Goal: Task Accomplishment & Management: Manage account settings

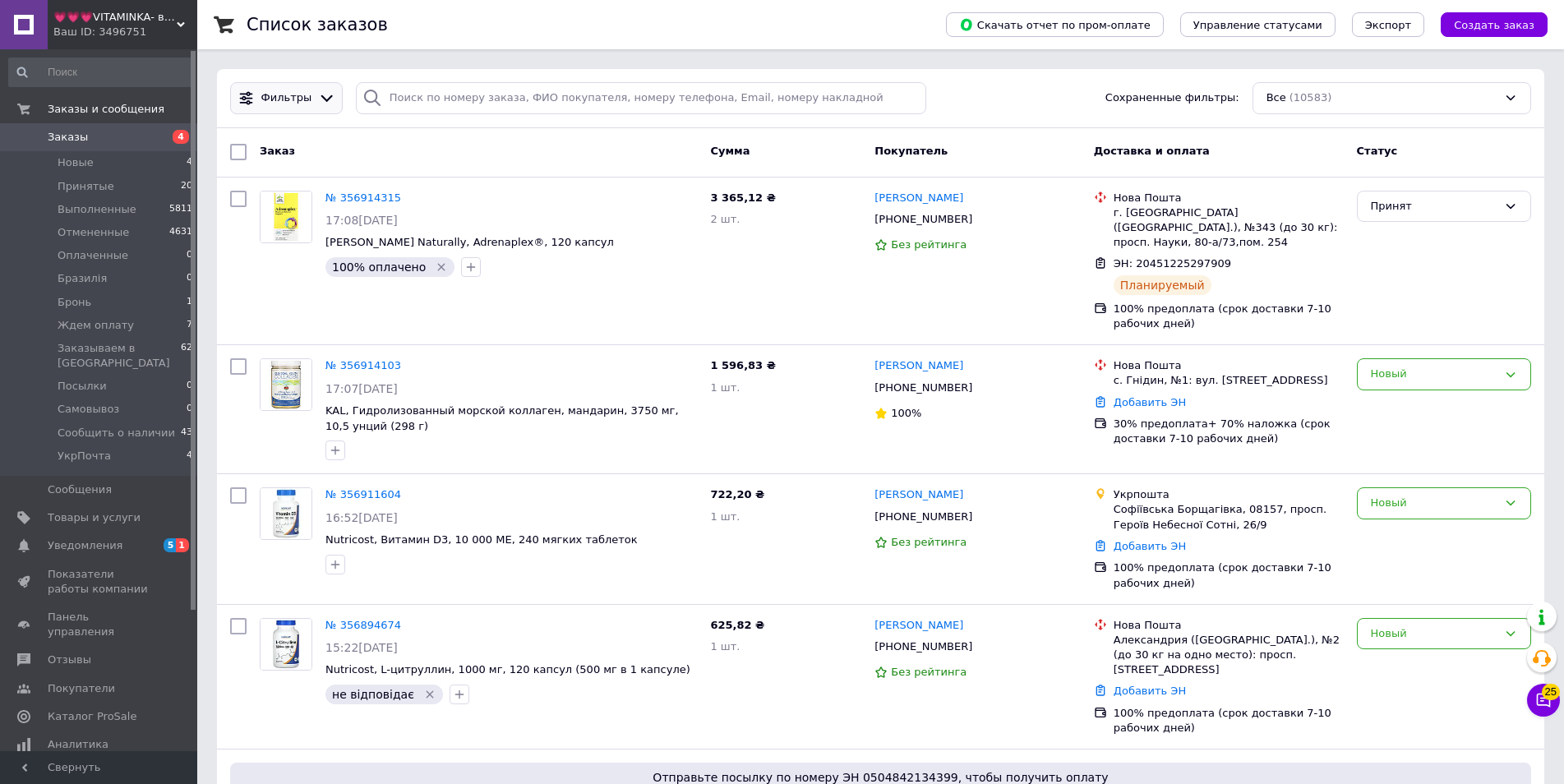
click at [319, 104] on icon at bounding box center [327, 98] width 18 height 18
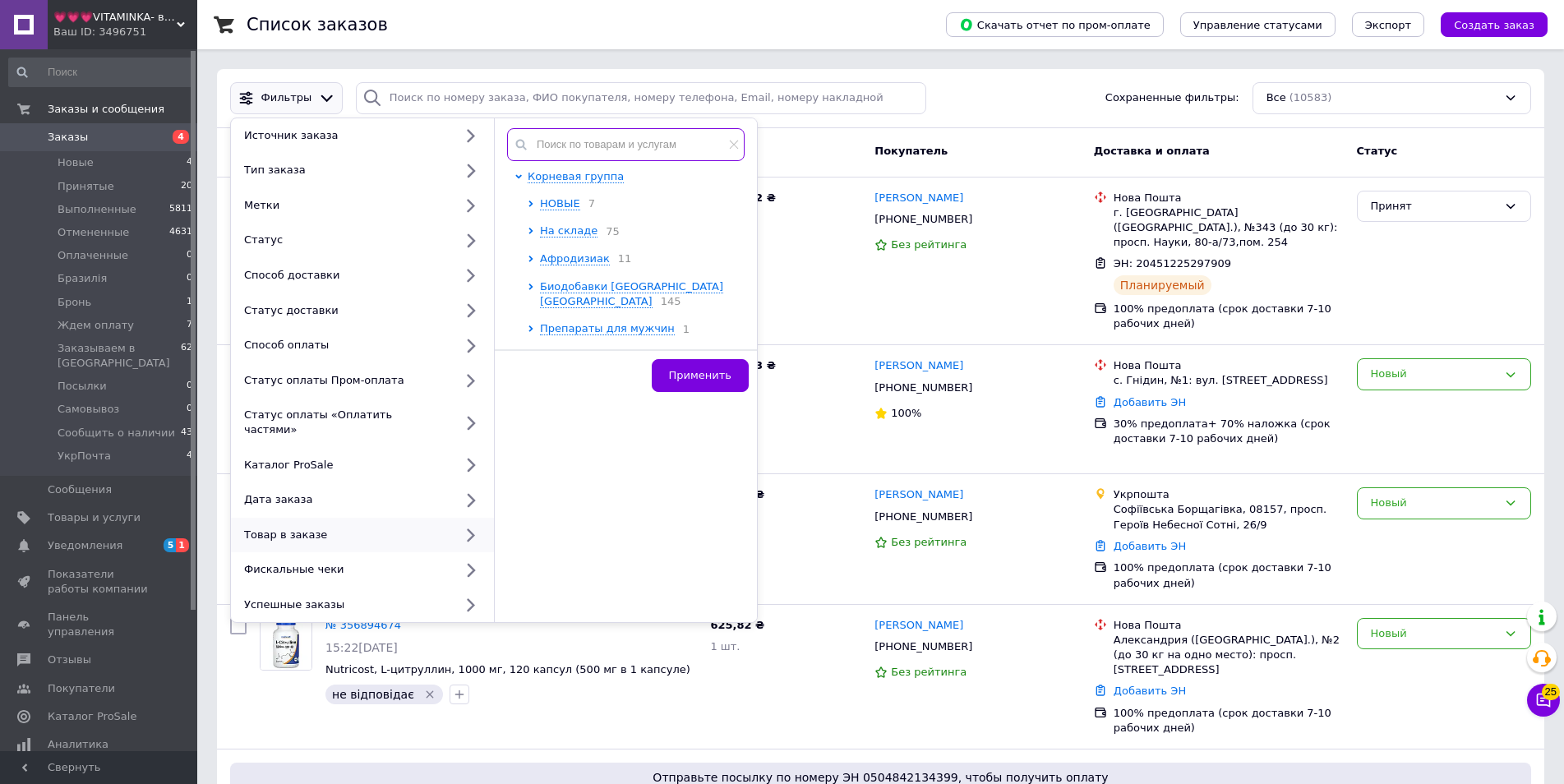
paste input "SOR-54901"
click at [597, 147] on input "SOR-54901" at bounding box center [626, 145] width 237 height 33
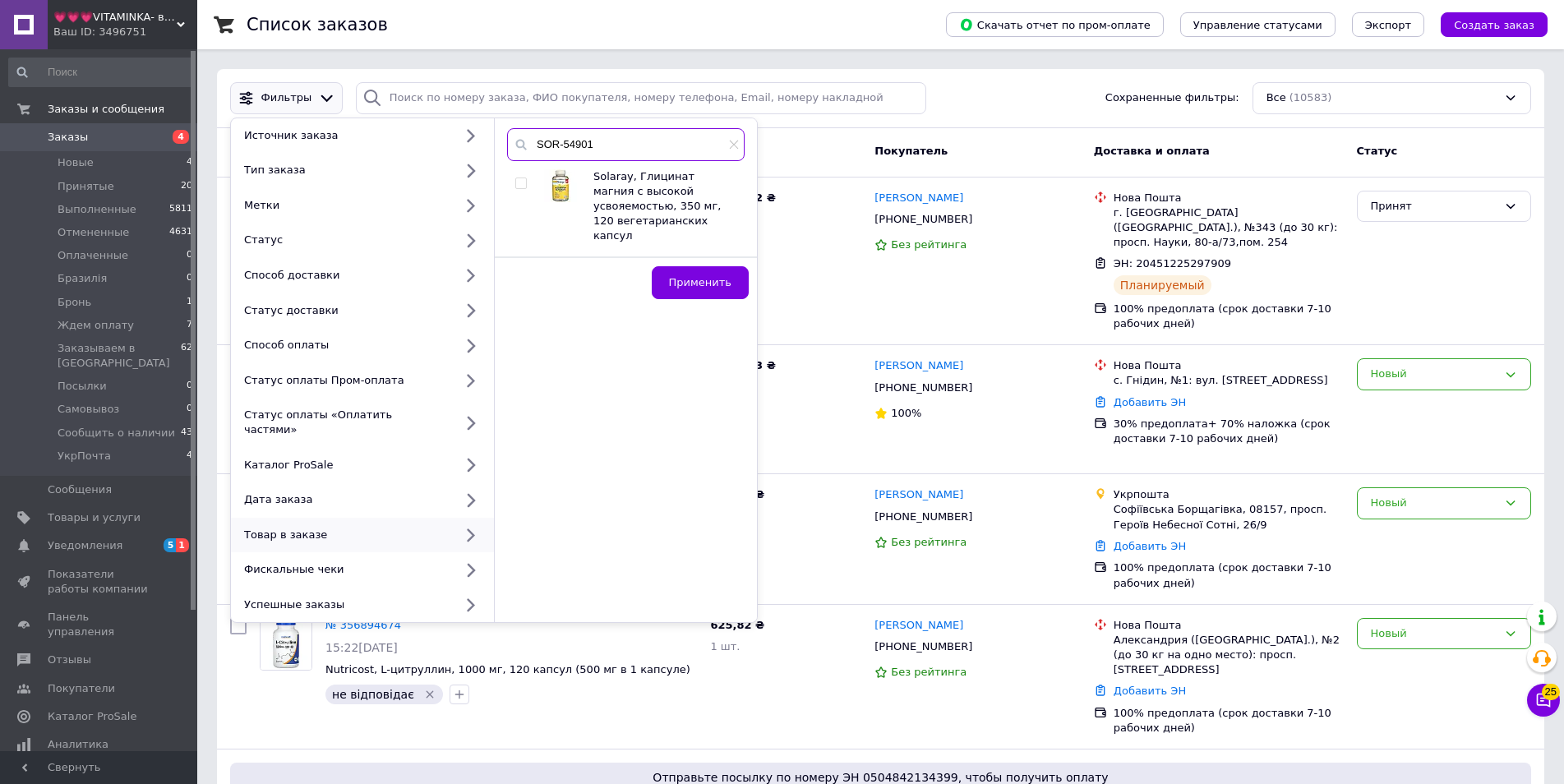
type input "SOR-54901"
click at [520, 181] on input "checkbox" at bounding box center [520, 184] width 11 height 11
checkbox input "true"
click at [692, 276] on button "Применить" at bounding box center [699, 283] width 97 height 33
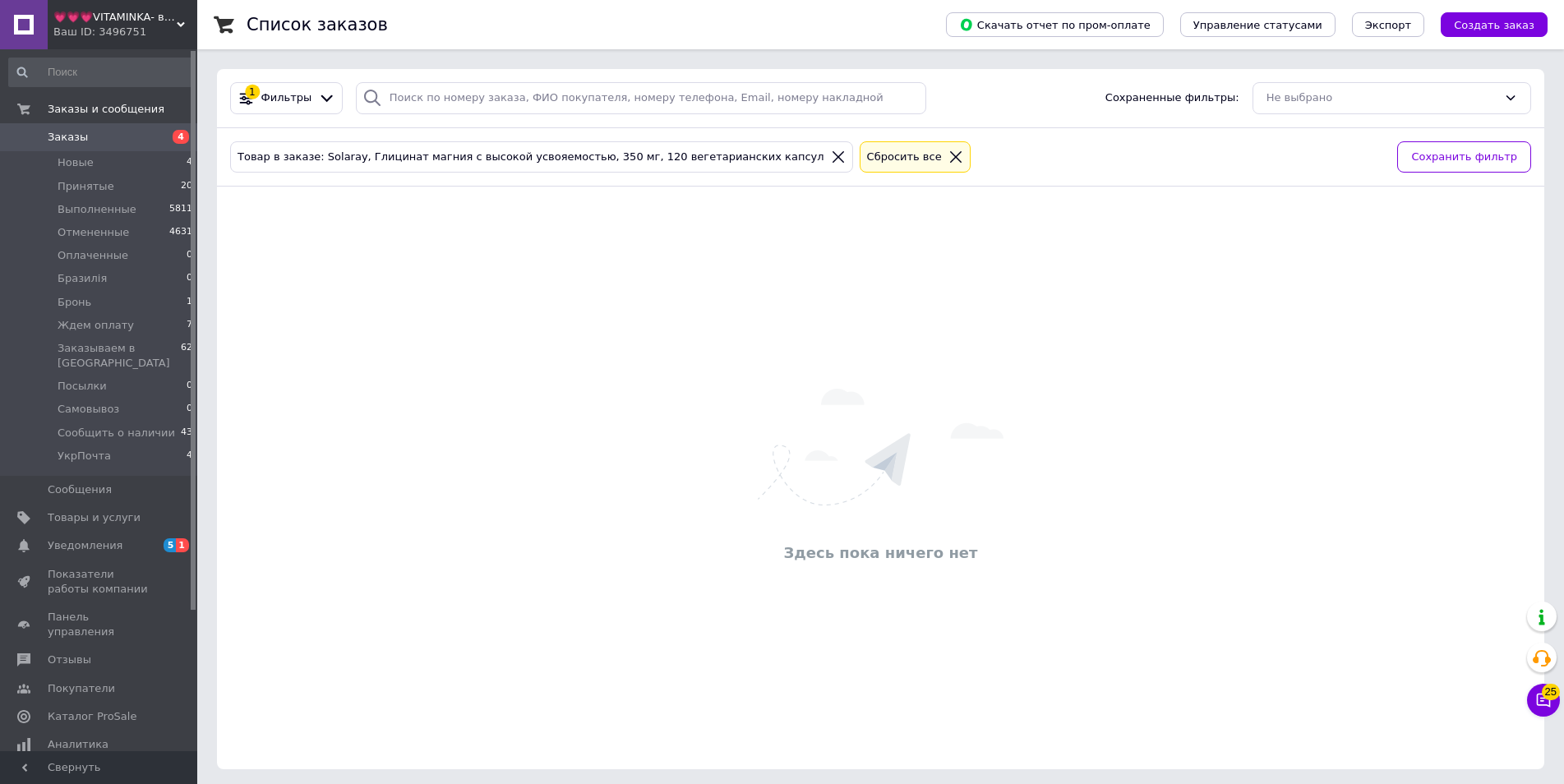
click at [120, 28] on div "Ваш ID: 3496751" at bounding box center [125, 32] width 144 height 15
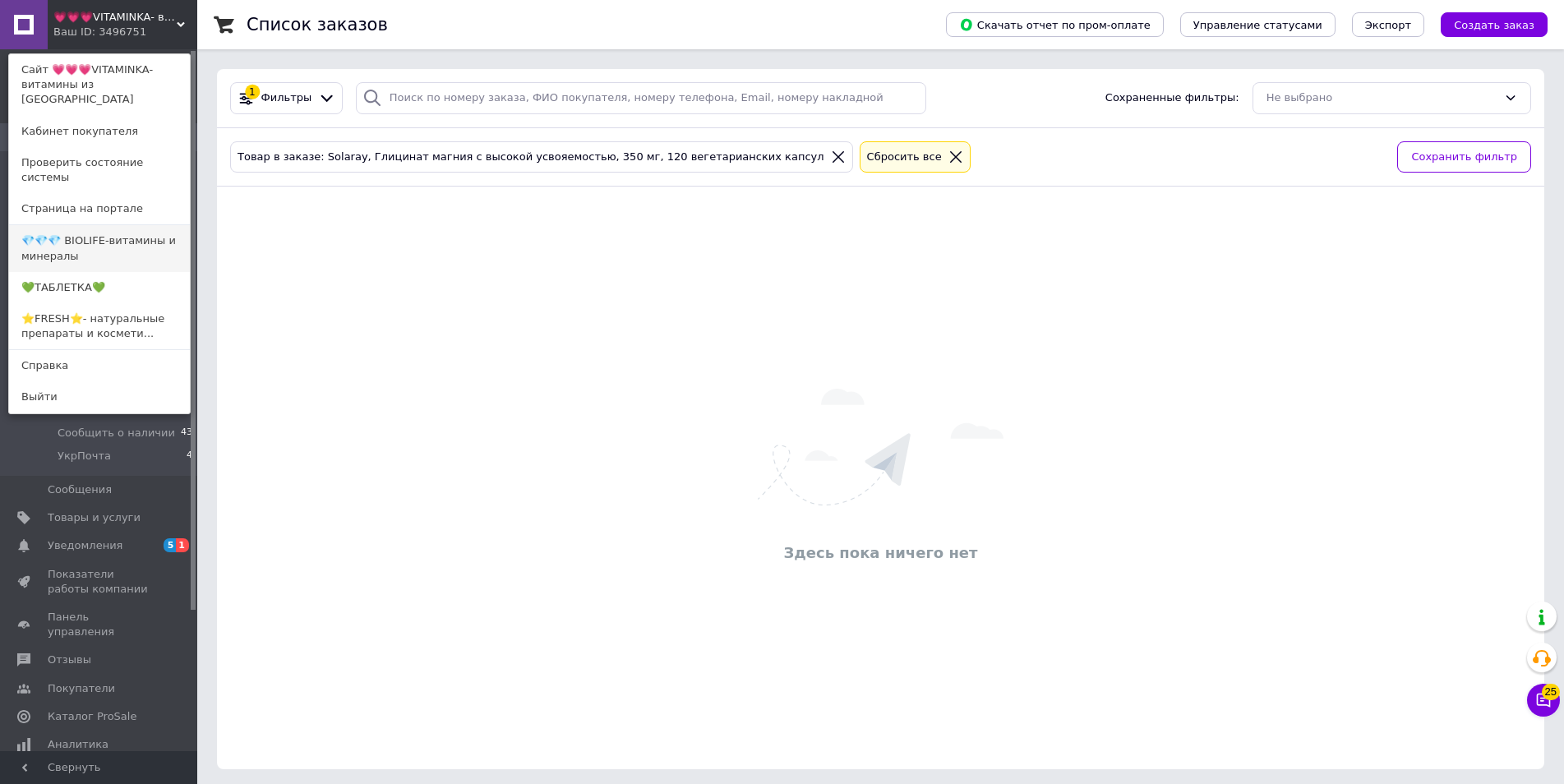
click at [100, 225] on link "💎💎💎 BIOLIFE-витамины и минералы" at bounding box center [100, 248] width 181 height 46
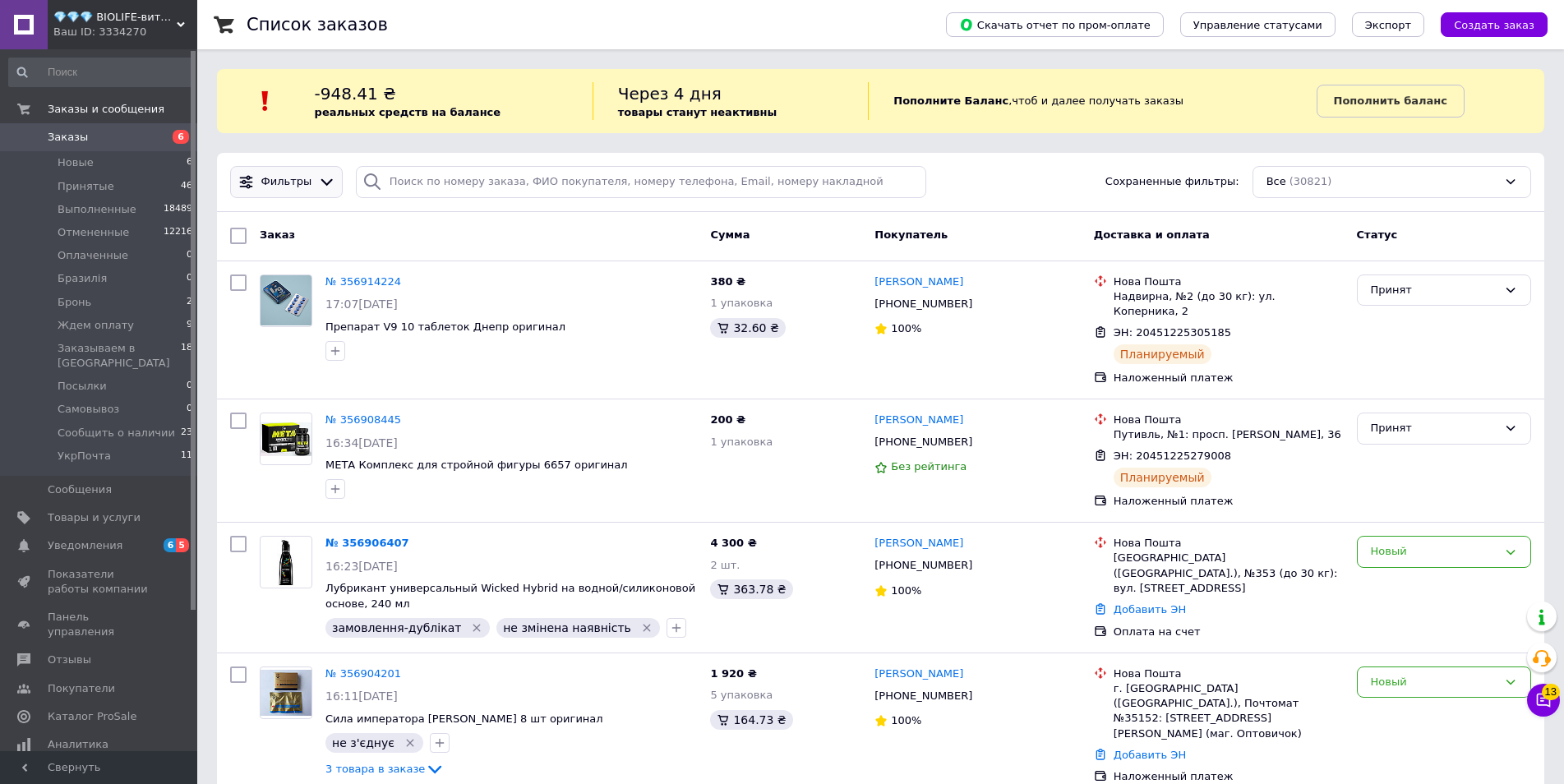
click at [318, 183] on icon at bounding box center [327, 182] width 18 height 18
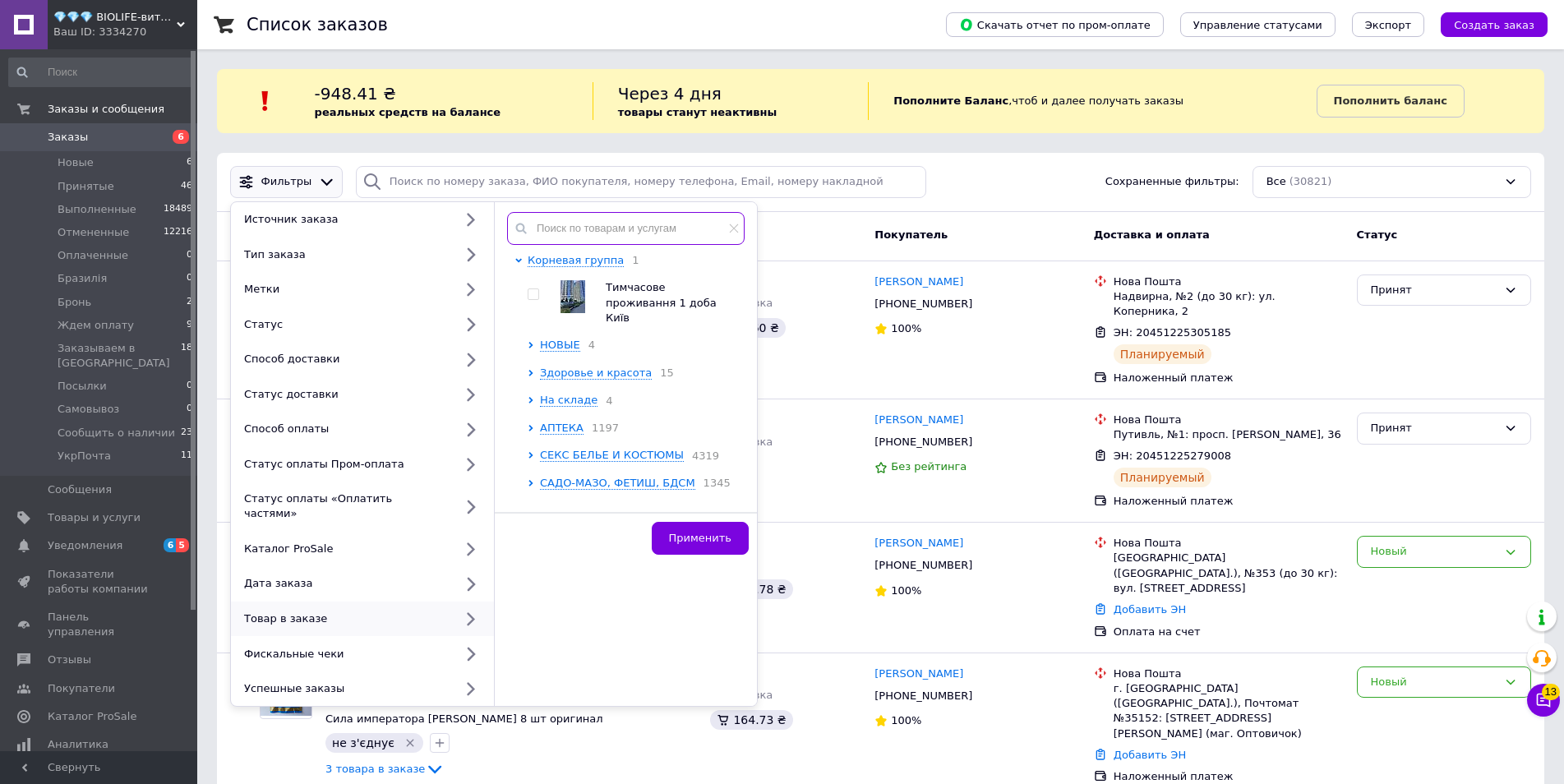
click at [620, 232] on input "text" at bounding box center [626, 229] width 237 height 33
paste input "SOR-54901"
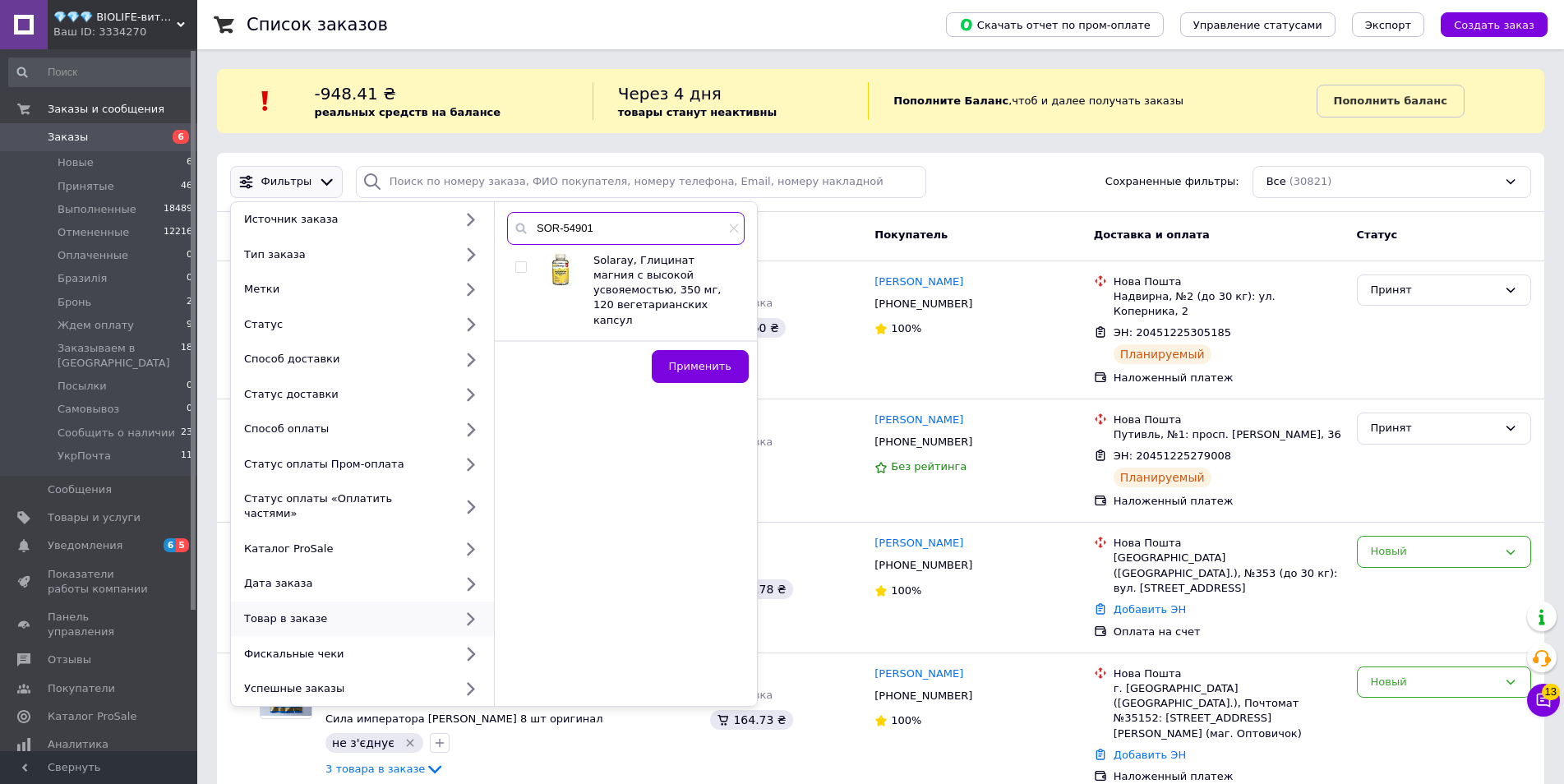
type input "SOR-54901"
click at [518, 268] on input "checkbox" at bounding box center [520, 267] width 11 height 11
checkbox input "true"
click at [693, 360] on span "Применить" at bounding box center [700, 365] width 63 height 12
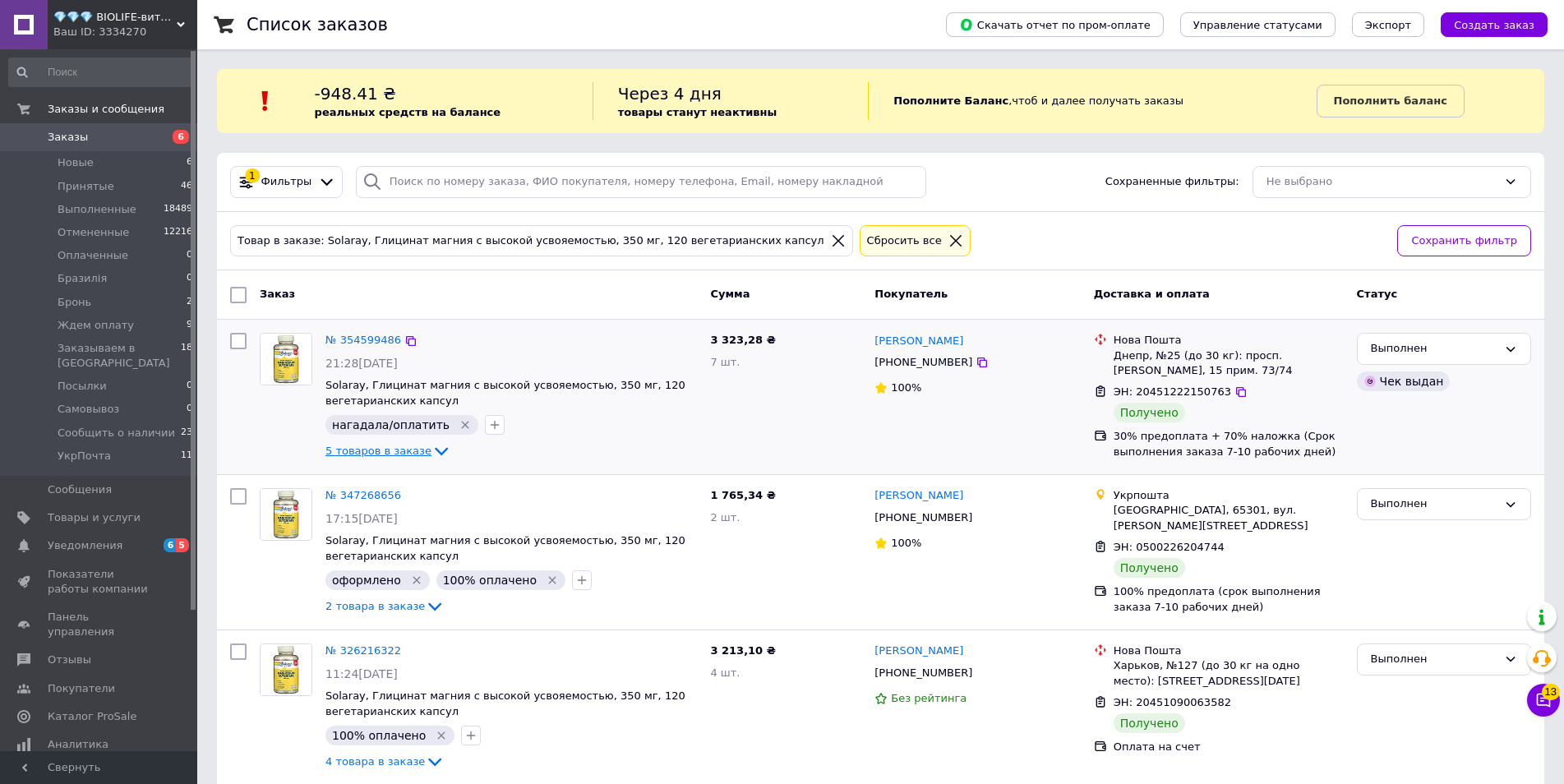
click at [435, 451] on icon at bounding box center [441, 451] width 13 height 8
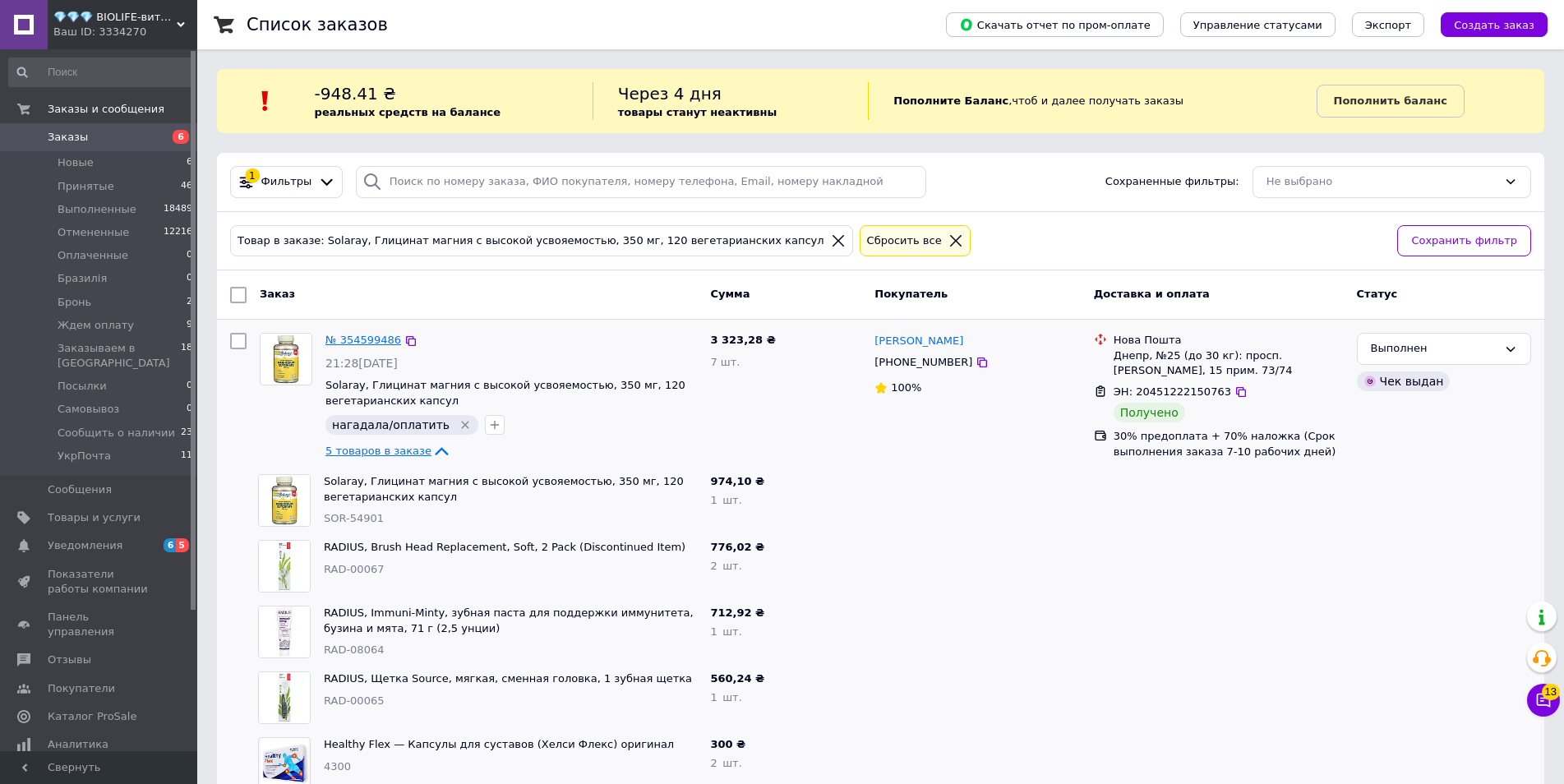
click at [363, 338] on link "№ 354599486" at bounding box center [364, 339] width 76 height 12
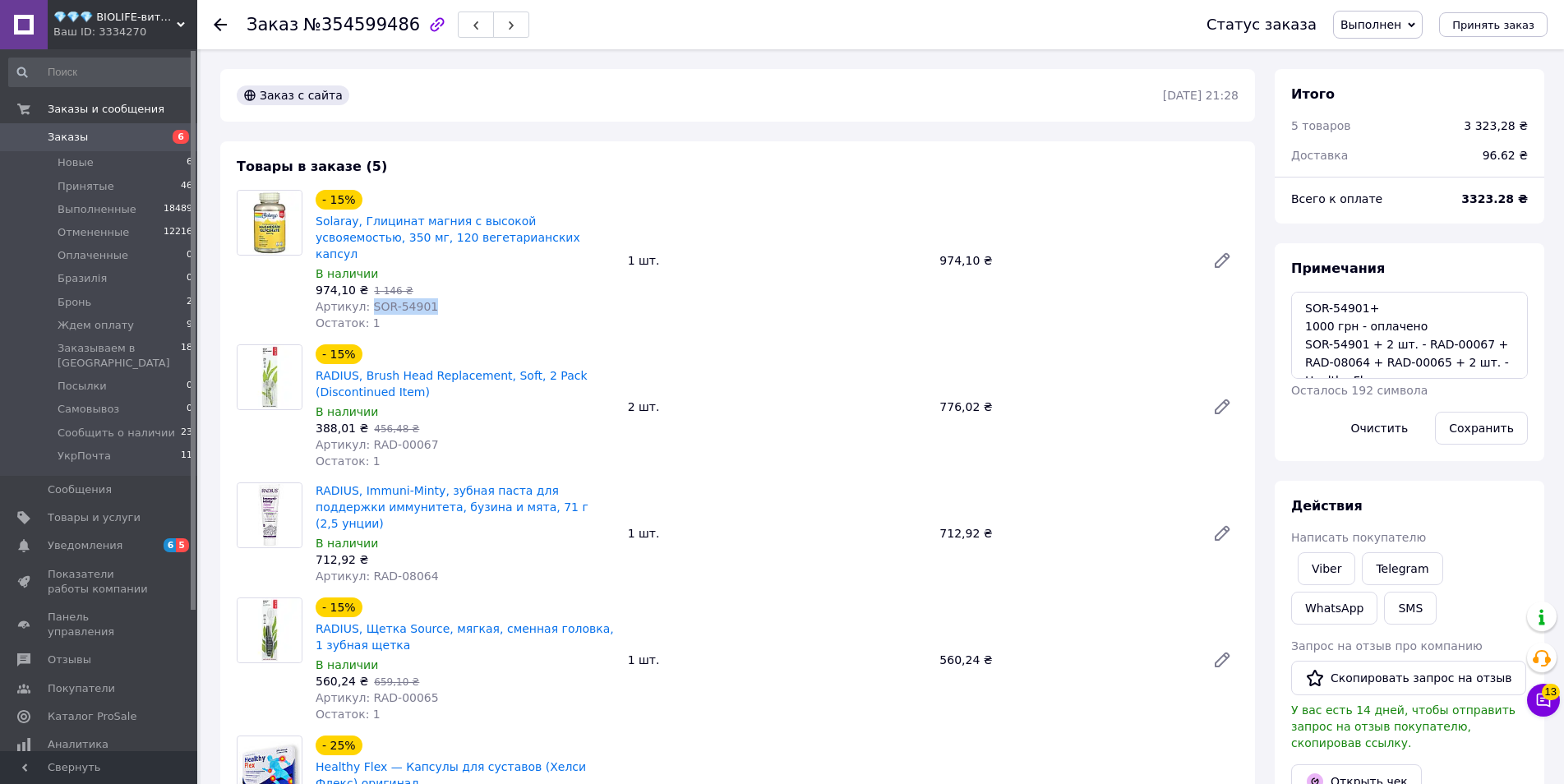
drag, startPoint x: 432, startPoint y: 290, endPoint x: 364, endPoint y: 294, distance: 68.1
click at [364, 298] on div "Артикул: SOR-54901" at bounding box center [465, 306] width 299 height 17
copy span "SOR-54901"
click at [214, 26] on use at bounding box center [221, 25] width 13 height 13
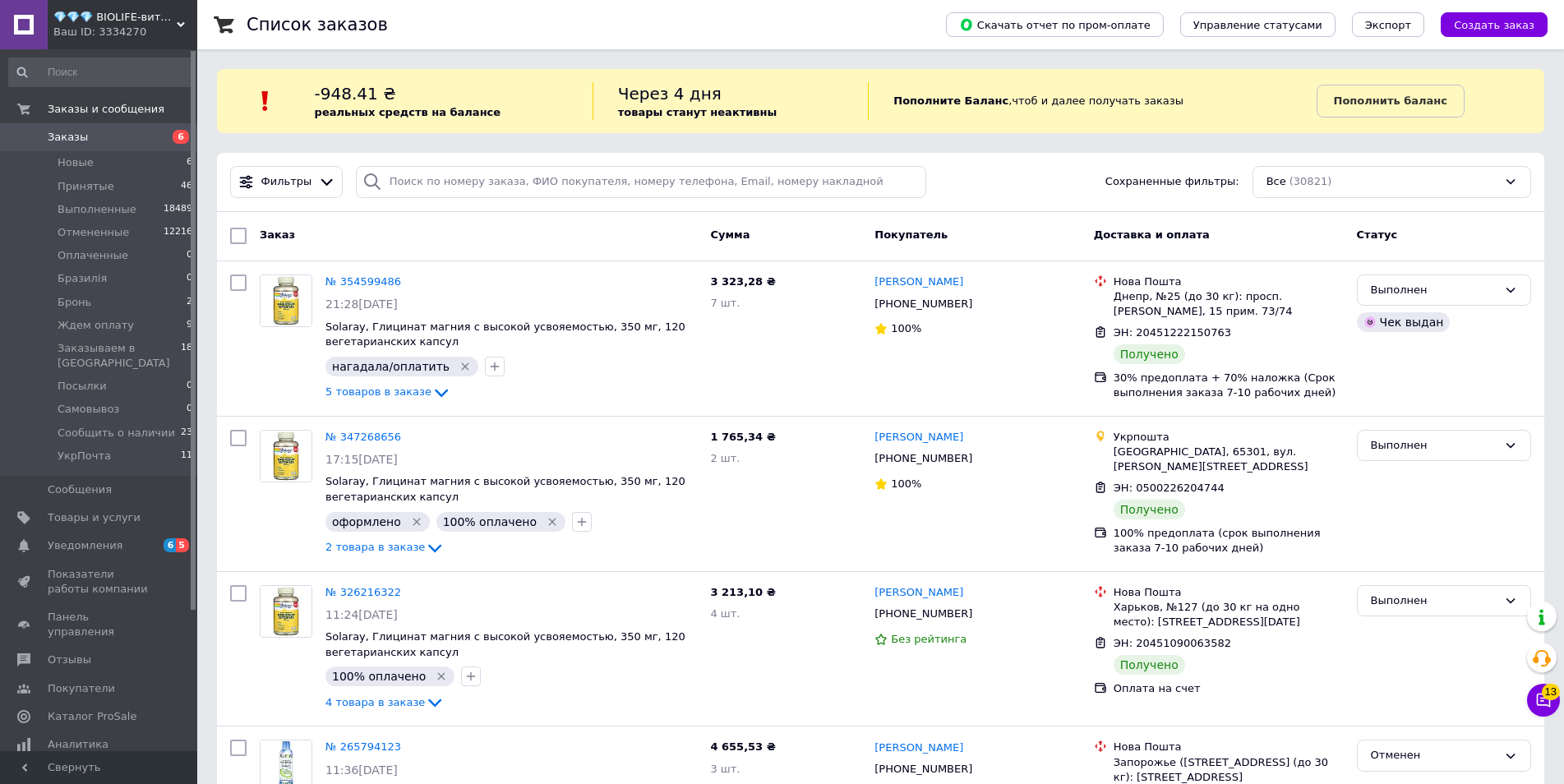
click at [108, 18] on span "💎💎💎 BIOLIFE-витамины и минералы" at bounding box center [115, 18] width 124 height 15
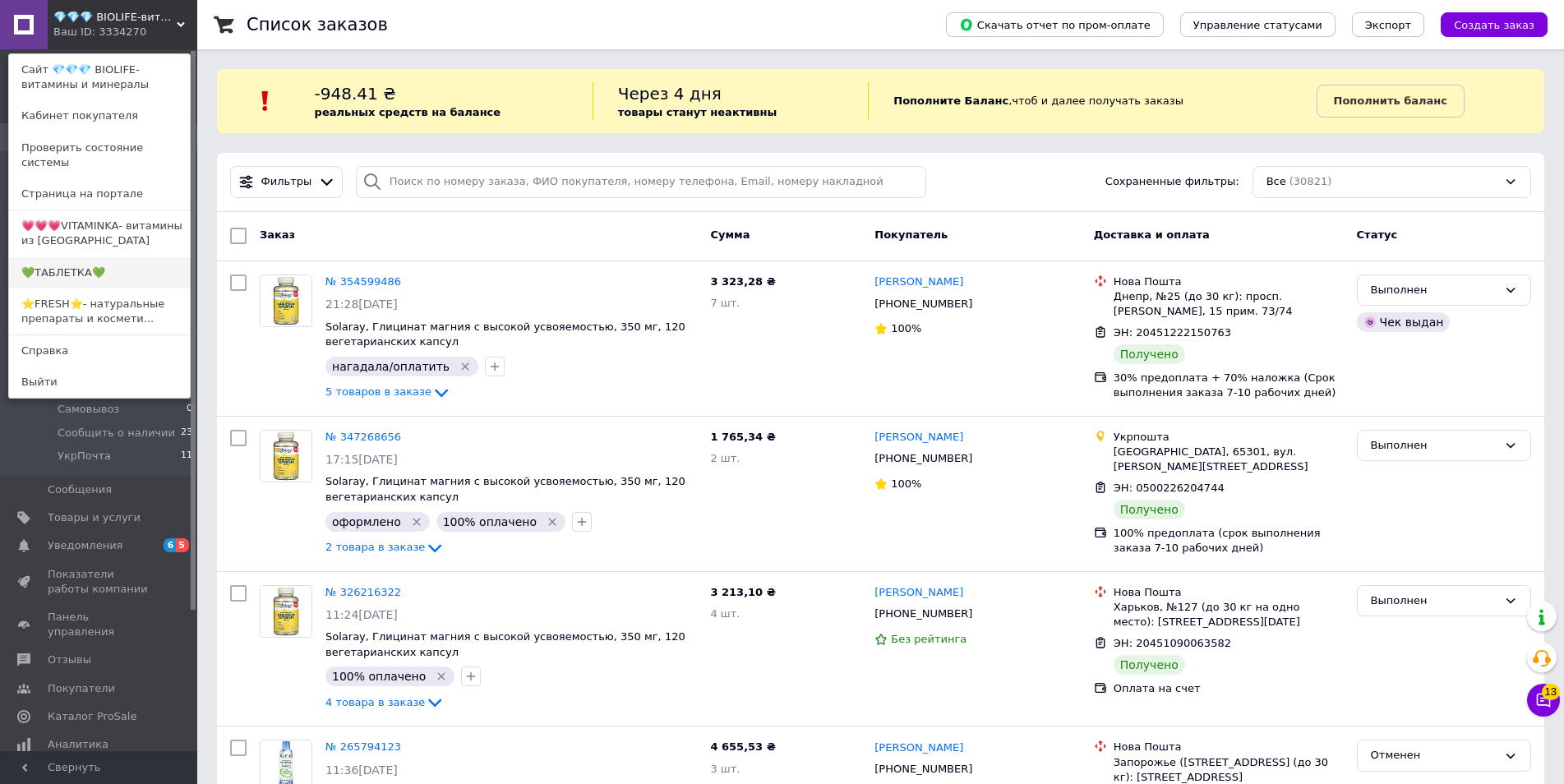
click at [73, 257] on link "💚ТАБЛЕТКА💚" at bounding box center [100, 273] width 181 height 31
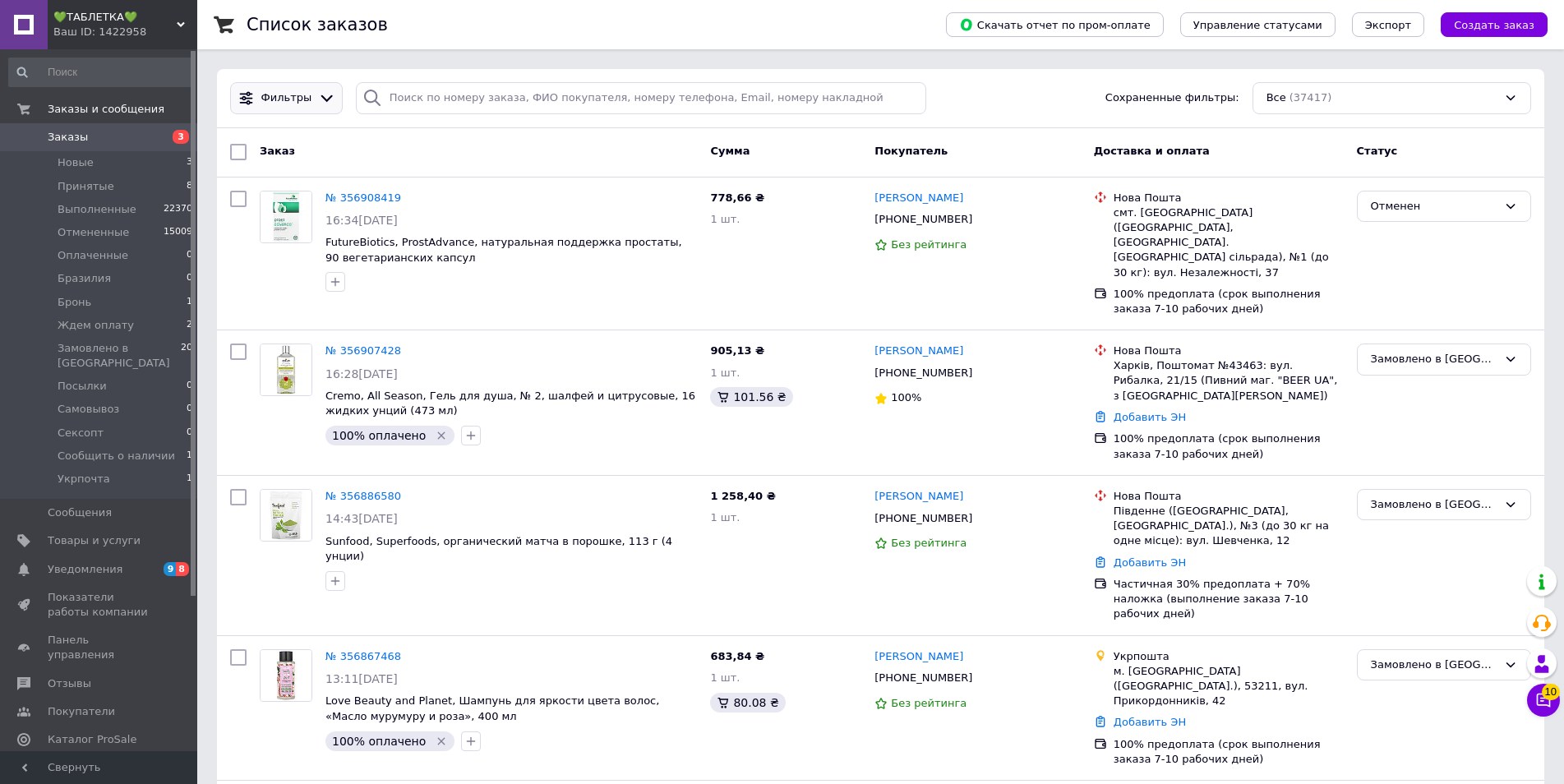
click at [323, 94] on icon at bounding box center [327, 98] width 18 height 18
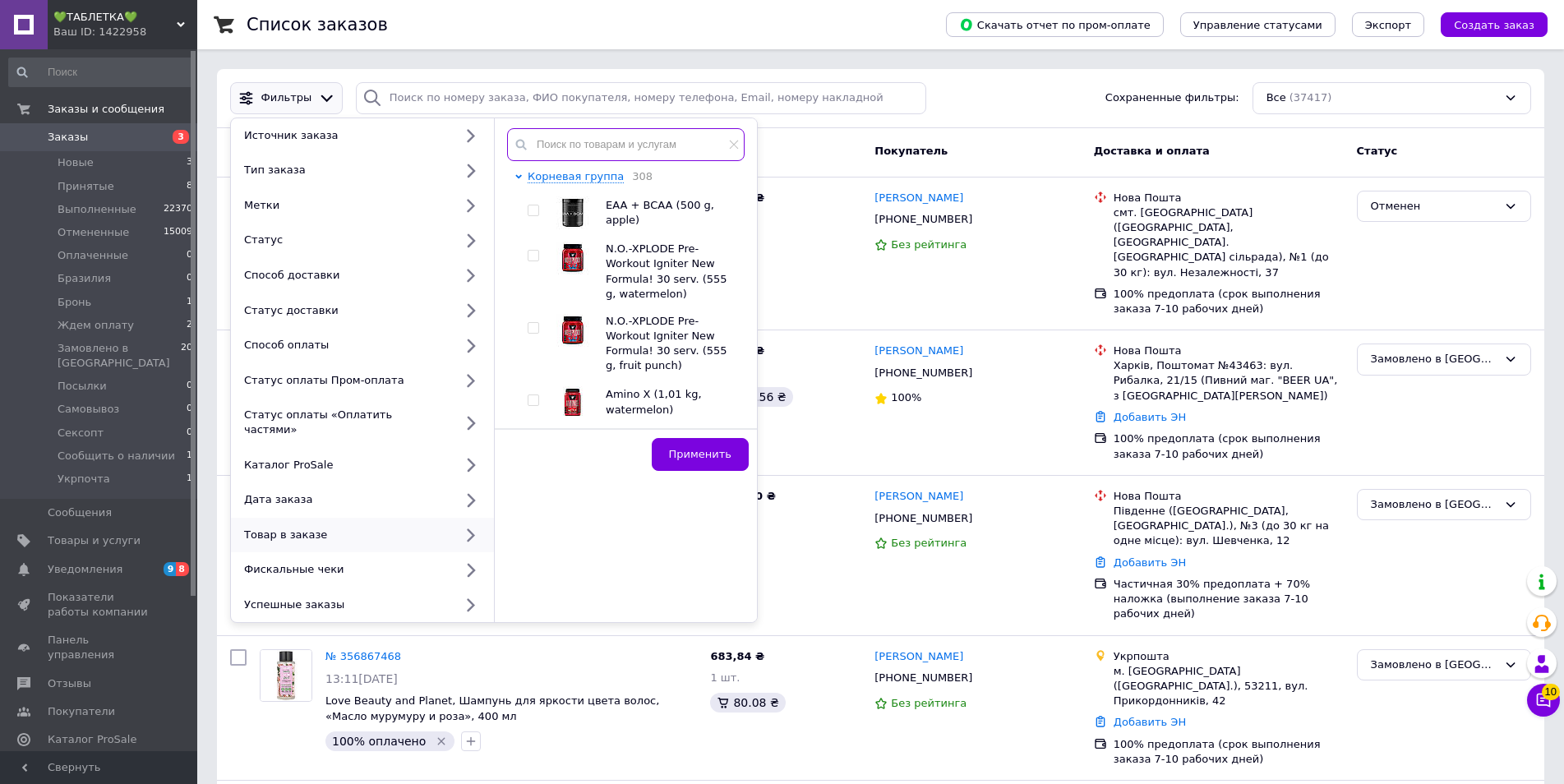
paste input "SOR-54901"
click at [631, 147] on input "SOR-54901" at bounding box center [626, 145] width 237 height 33
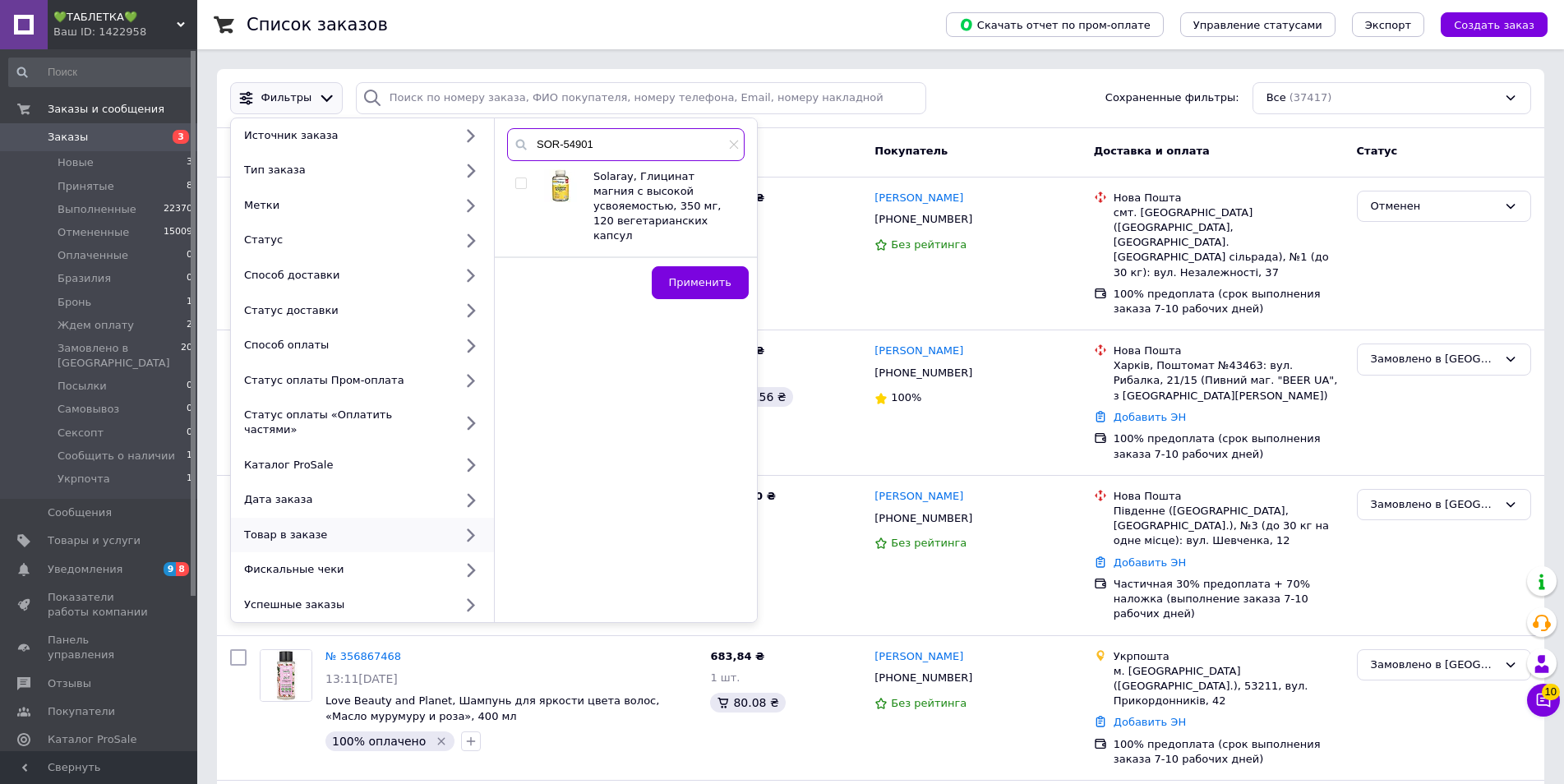
type input "SOR-54901"
click at [523, 184] on input "checkbox" at bounding box center [520, 184] width 11 height 11
checkbox input "true"
click at [709, 276] on span "Применить" at bounding box center [700, 281] width 63 height 12
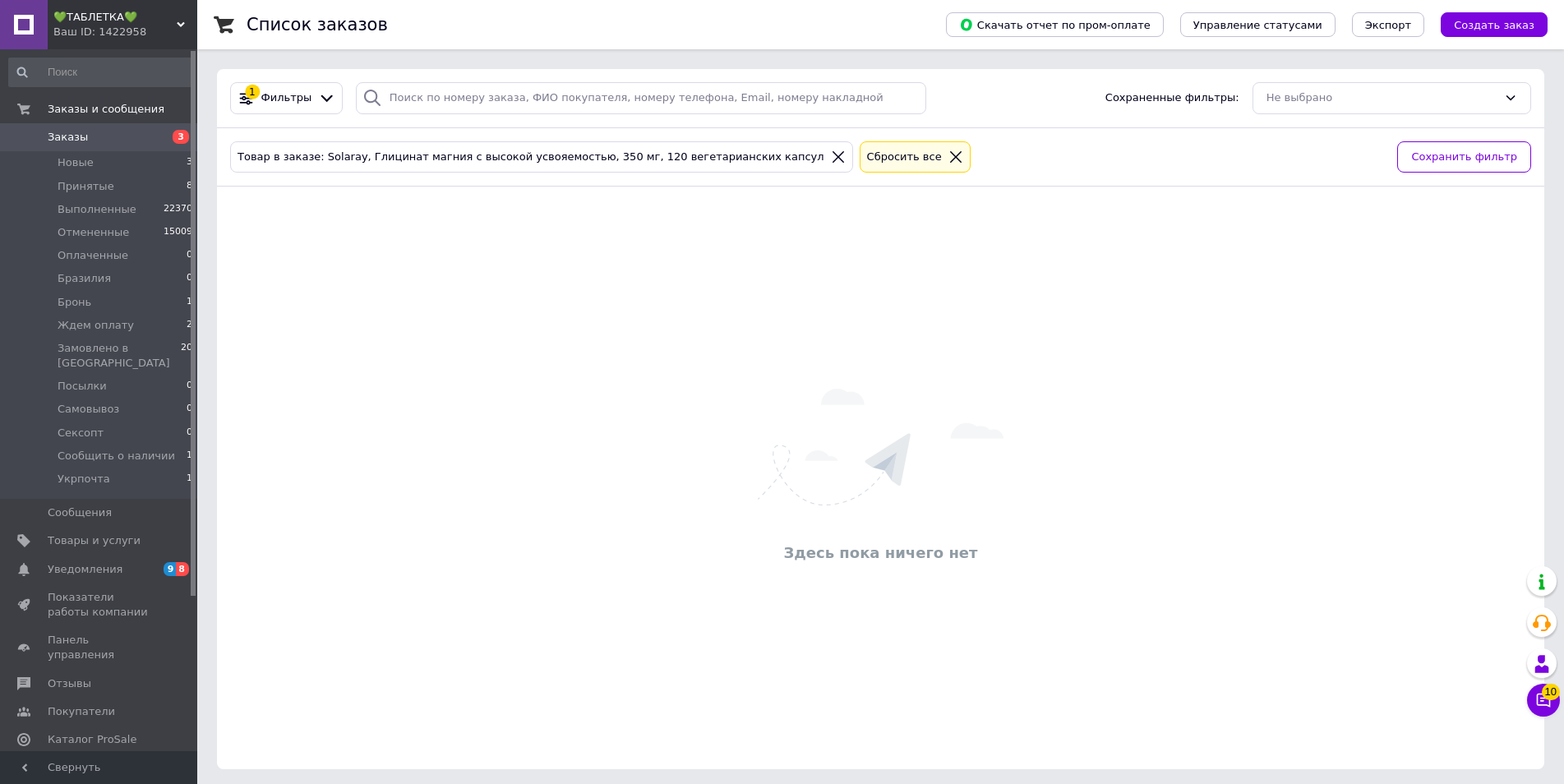
click at [149, 25] on div "Ваш ID: 1422958" at bounding box center [125, 32] width 144 height 15
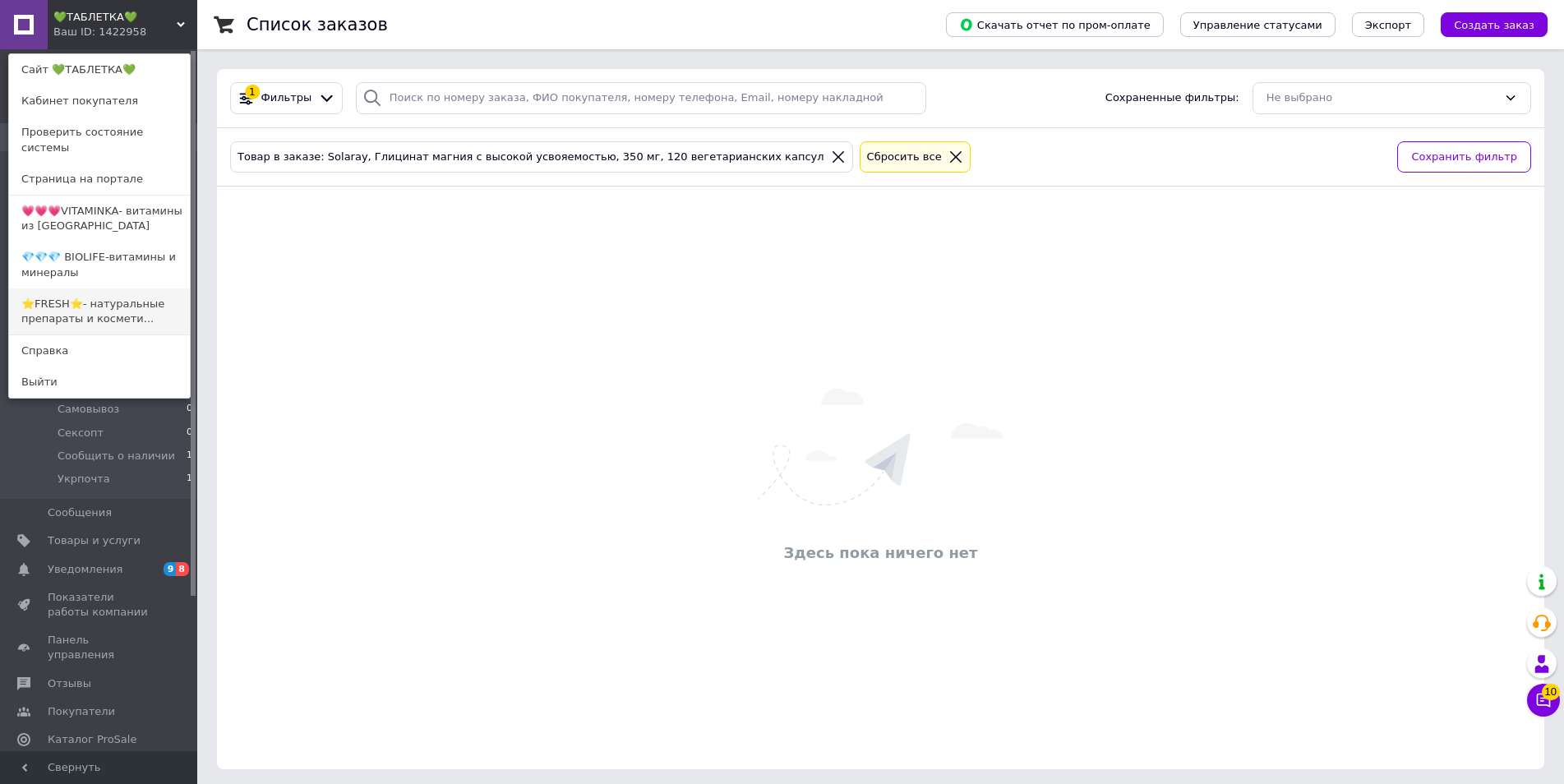
click at [116, 293] on link "⭐FRESH⭐- натуральные препараты и космети..." at bounding box center [100, 312] width 181 height 46
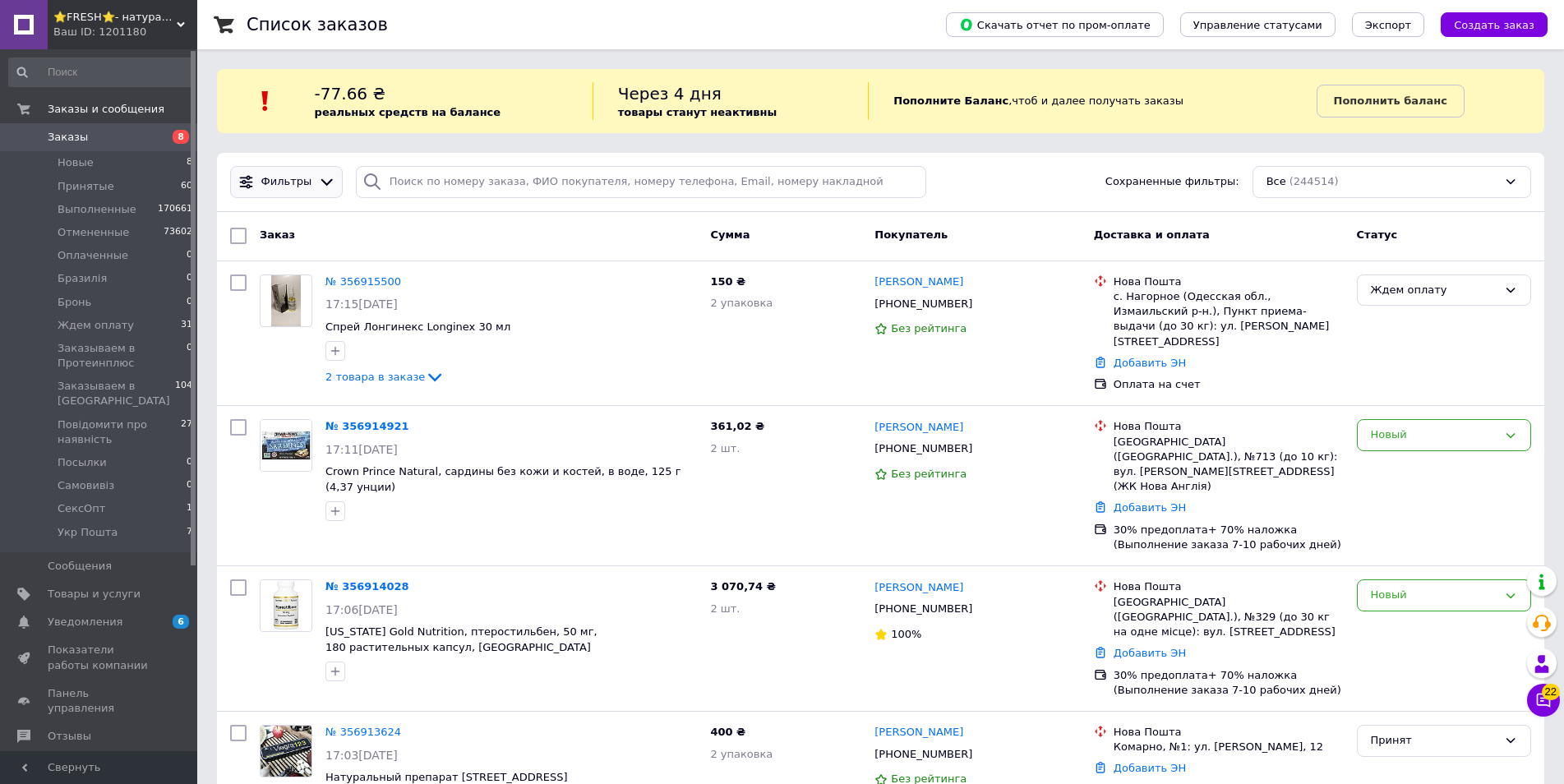
click at [319, 189] on icon at bounding box center [327, 182] width 18 height 18
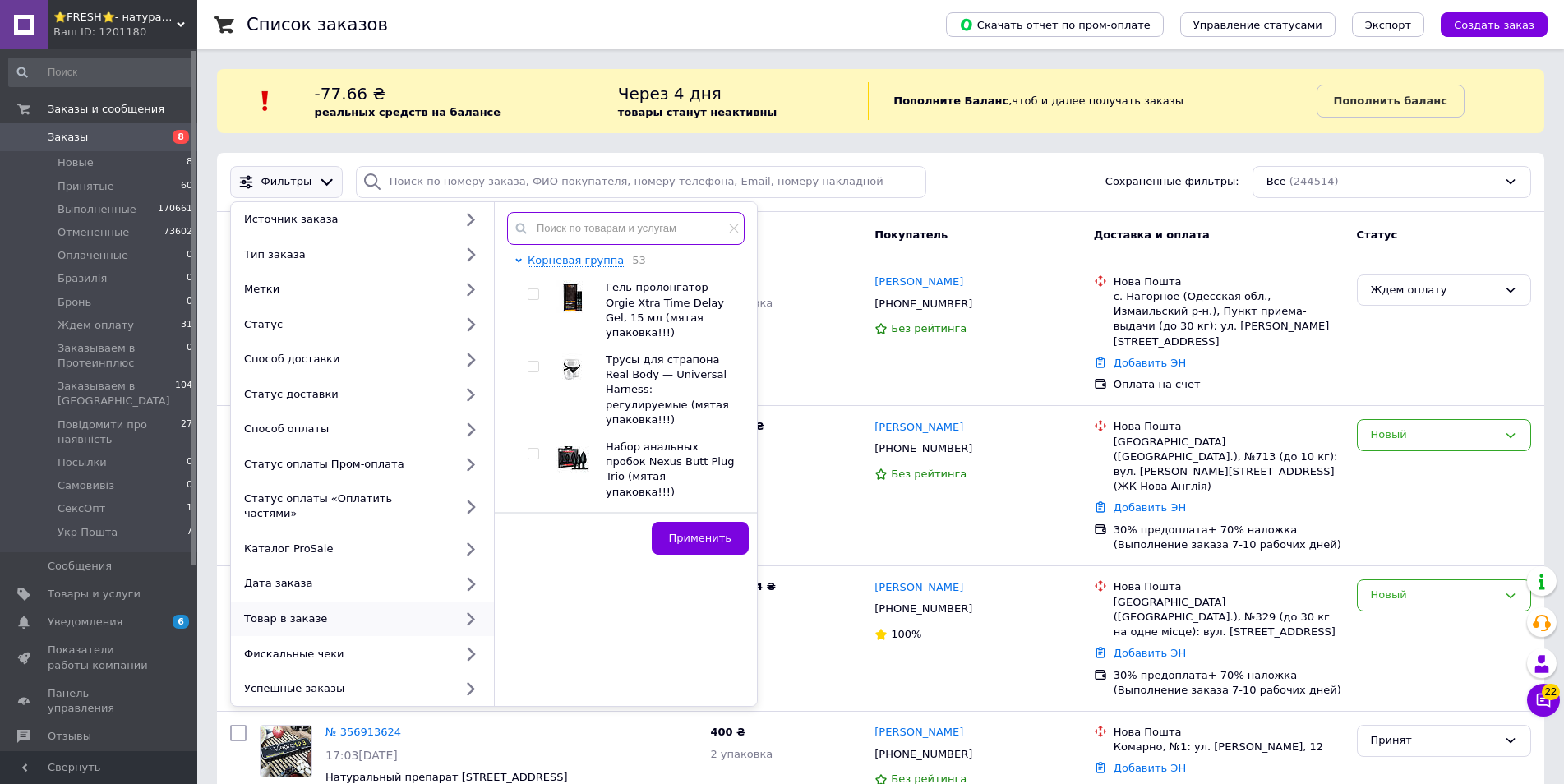
paste input "SOR-54901"
click at [642, 235] on input "SOR-54901" at bounding box center [626, 229] width 237 height 33
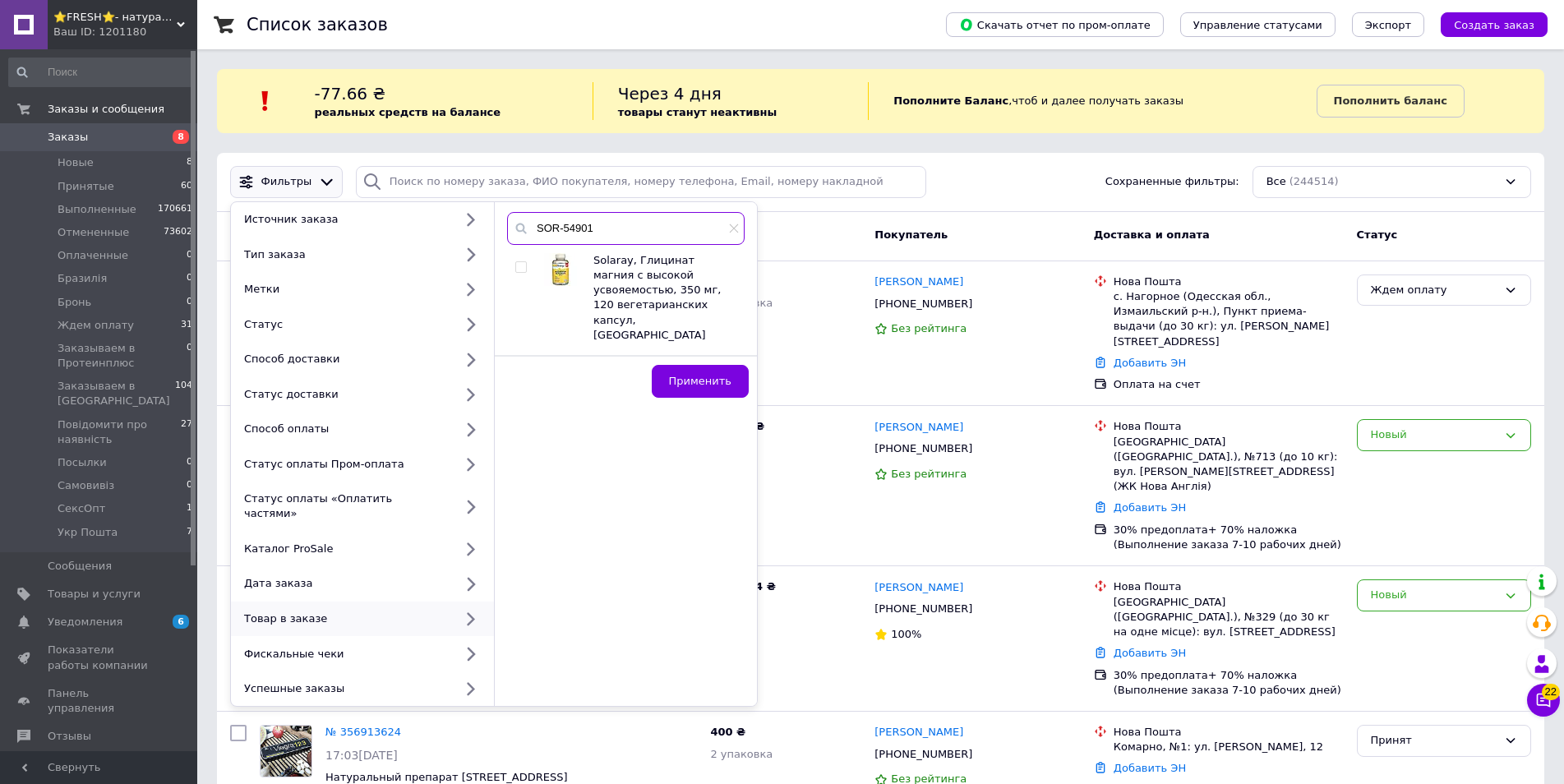
type input "SOR-54901"
click at [515, 258] on div at bounding box center [523, 297] width 17 height 89
click at [520, 267] on input "checkbox" at bounding box center [520, 267] width 11 height 11
checkbox input "true"
click at [688, 374] on span "Применить" at bounding box center [700, 380] width 63 height 12
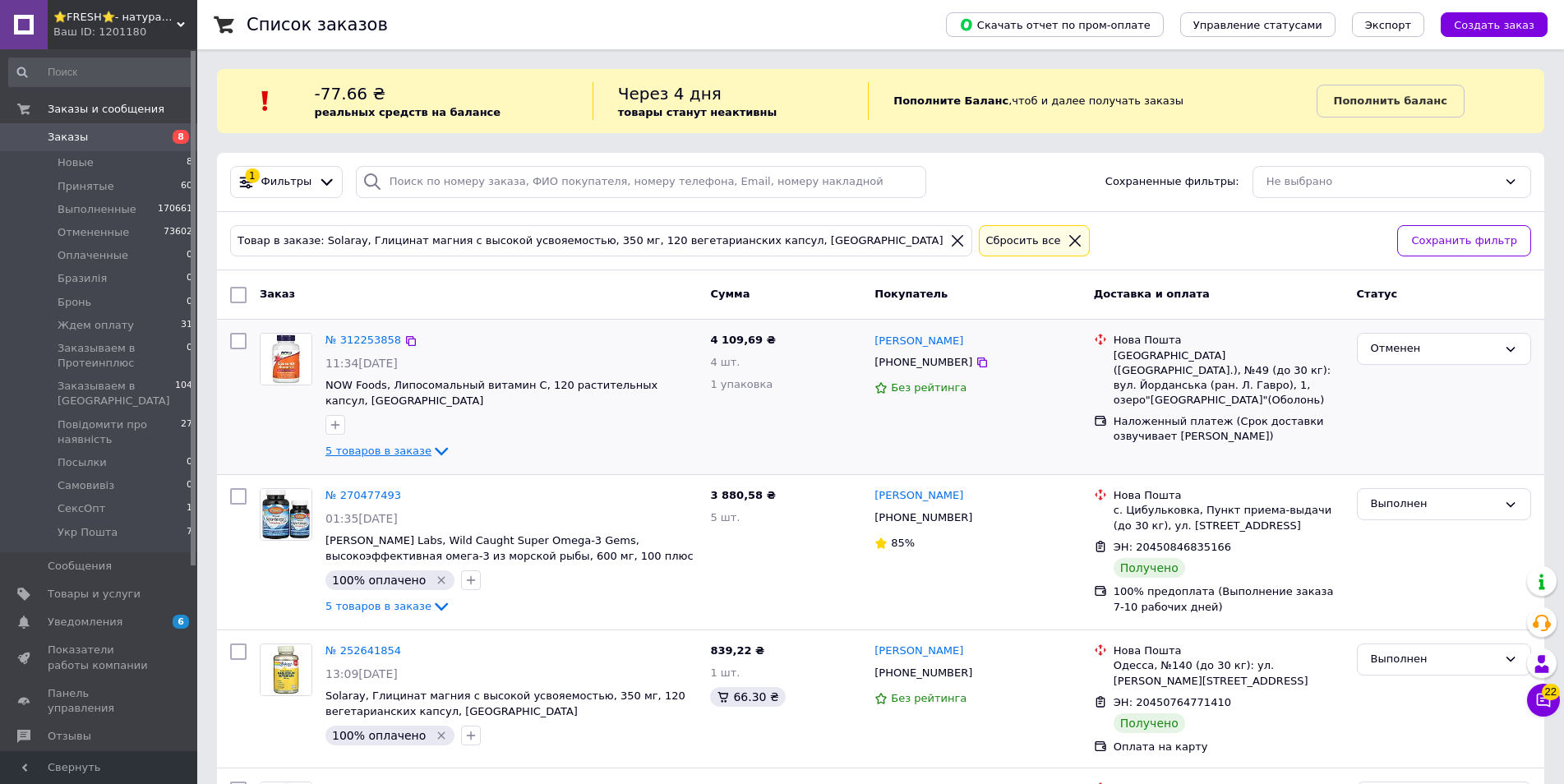
click at [435, 447] on icon at bounding box center [441, 451] width 13 height 8
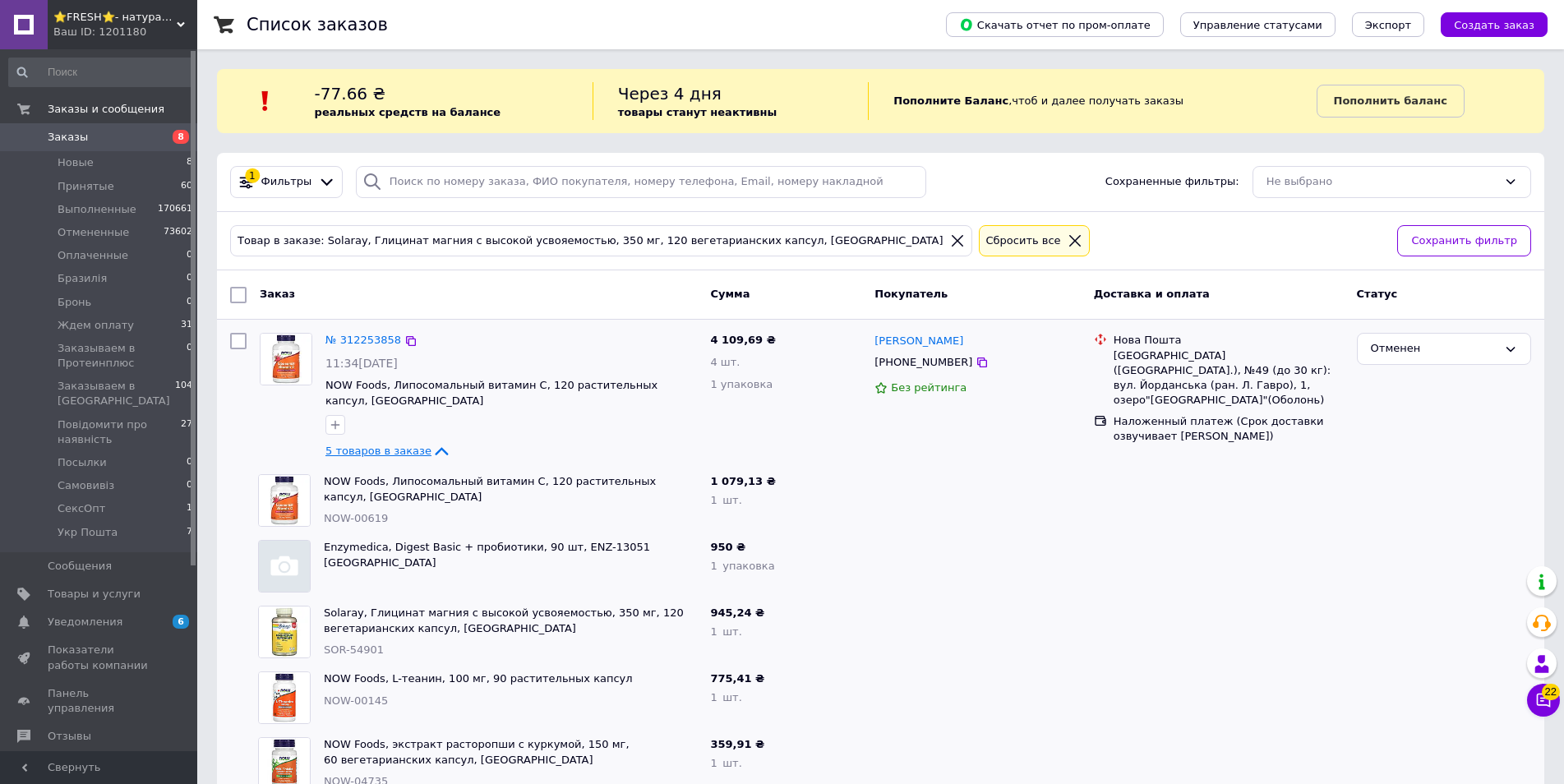
click at [128, 42] on div "⭐FRESH⭐- натуральные препараты и косметика Ваш ID: 1201180" at bounding box center [123, 24] width 149 height 49
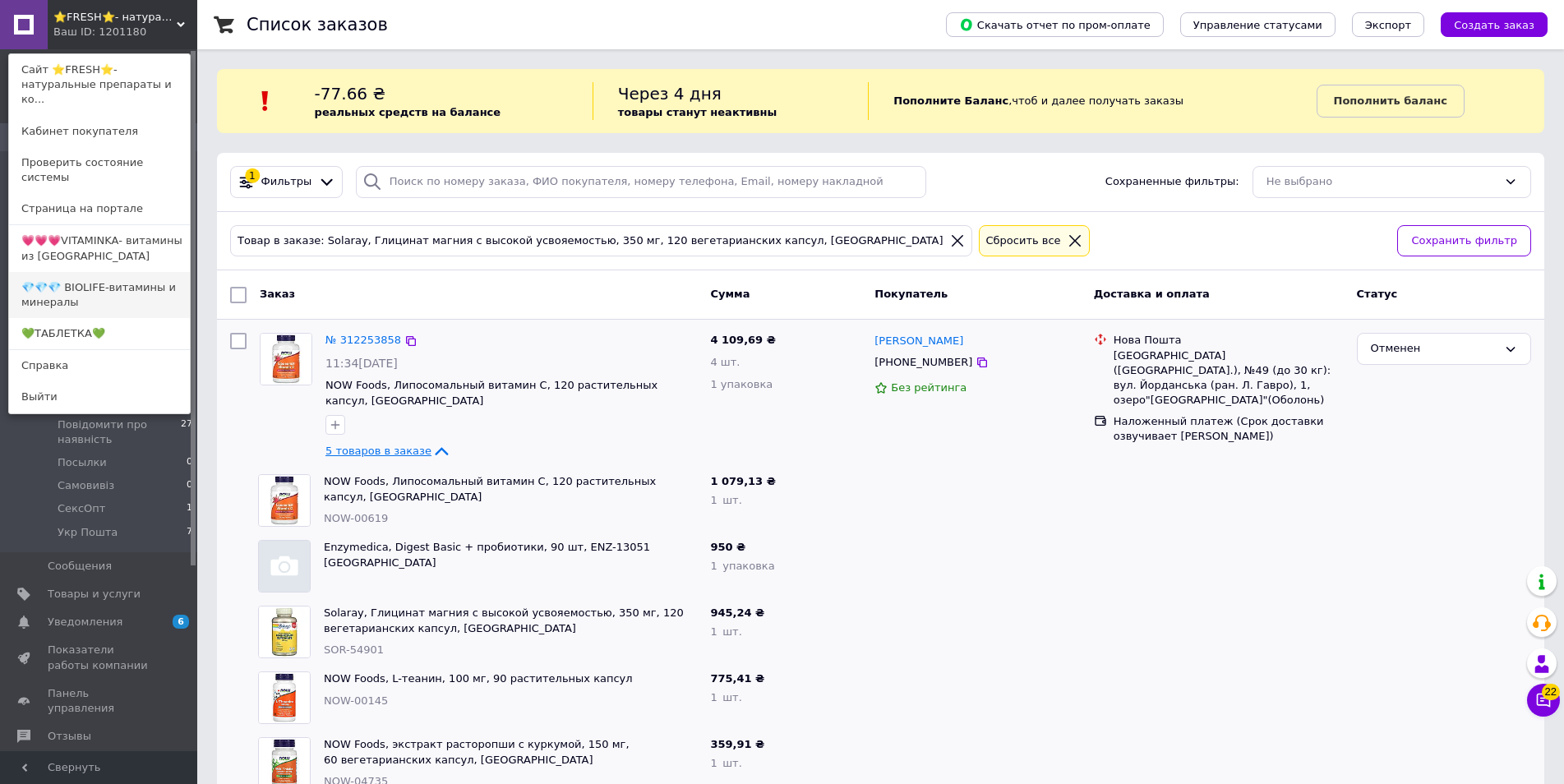
click at [102, 272] on link "💎💎💎 BIOLIFE-витамины и минералы" at bounding box center [100, 295] width 181 height 46
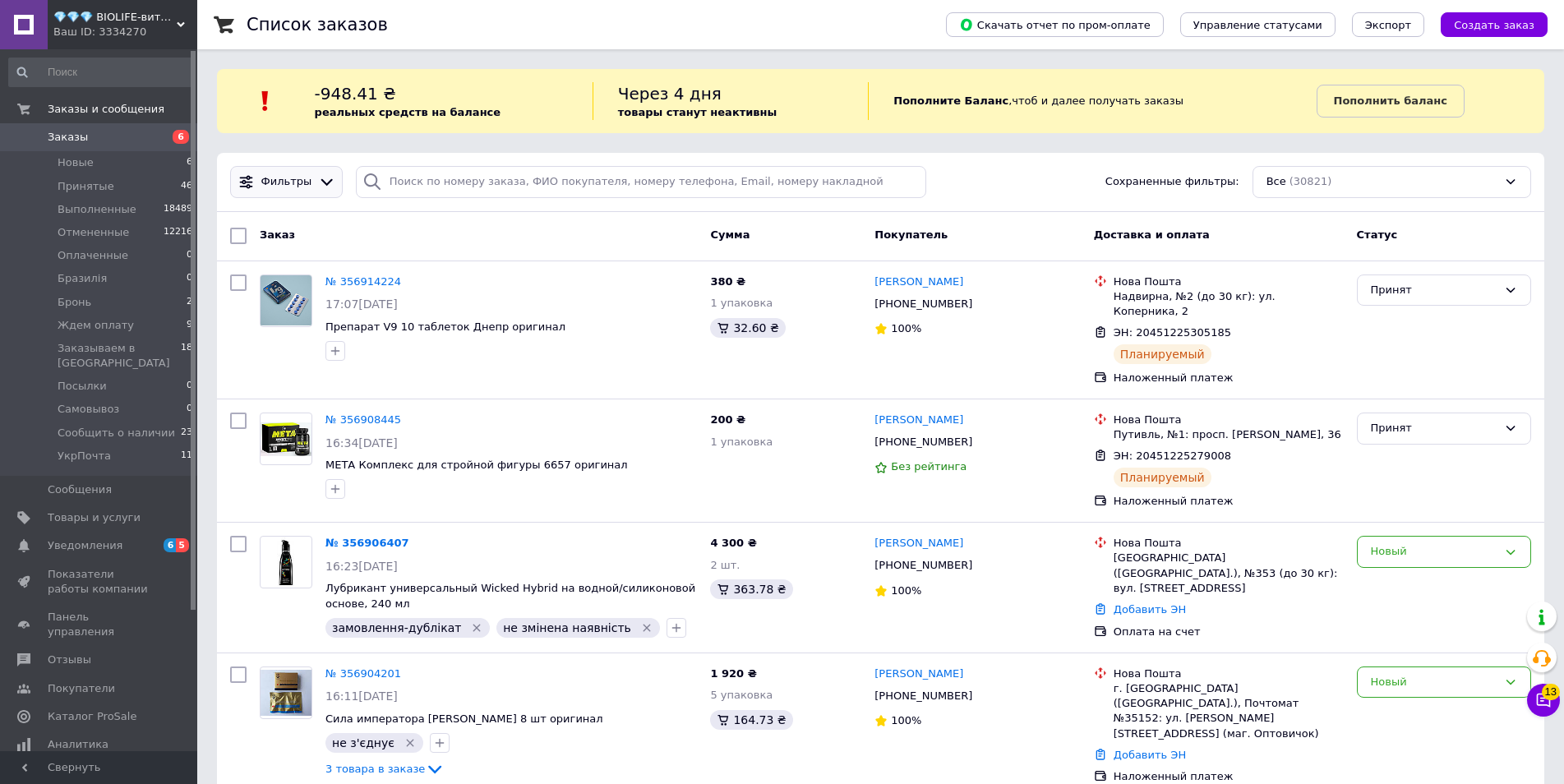
click at [319, 182] on icon at bounding box center [327, 182] width 18 height 18
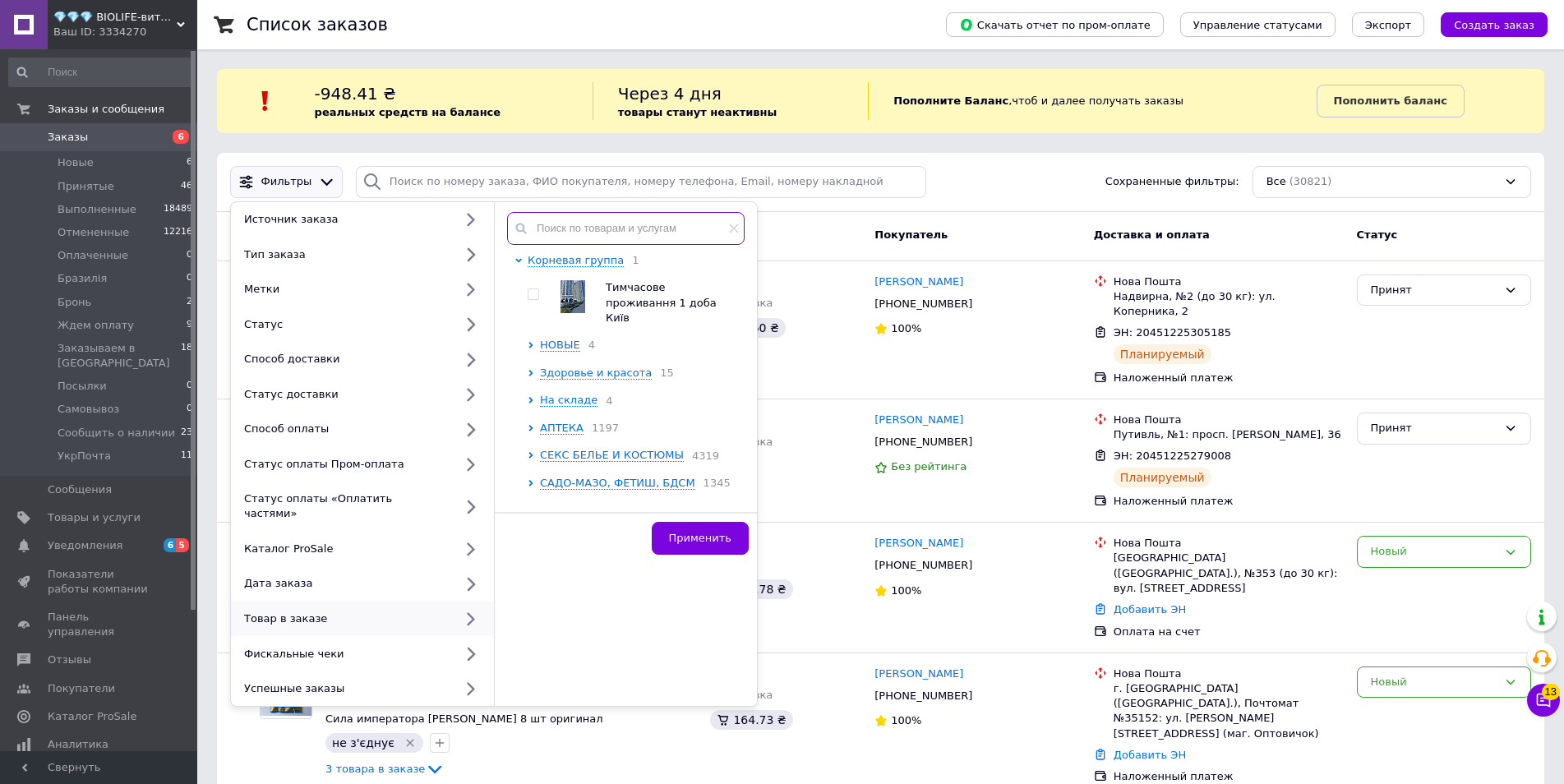
paste input "SOR-54901"
click at [577, 228] on input "SOR-54901" at bounding box center [626, 229] width 237 height 33
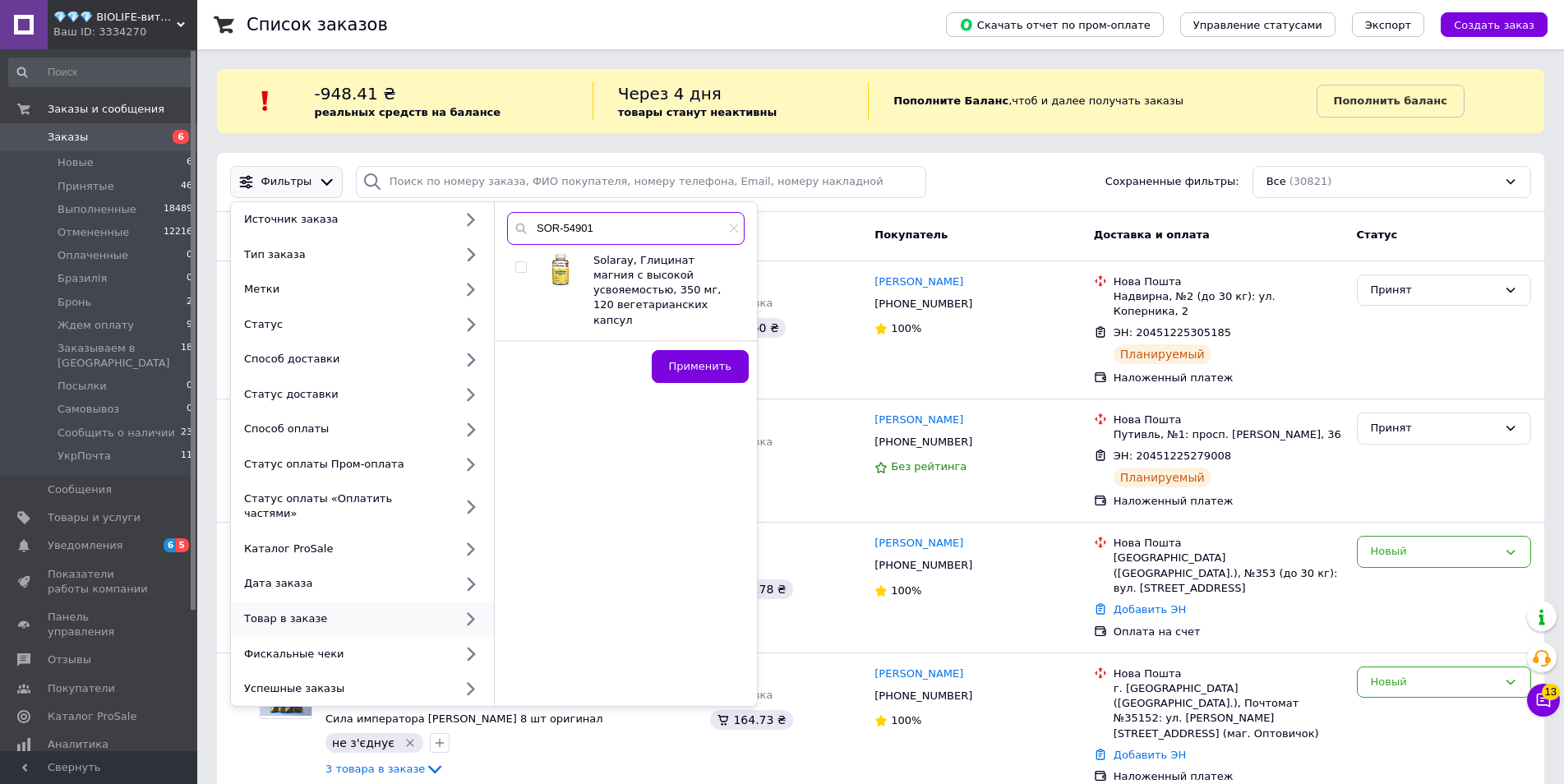
type input "SOR-54901"
click at [522, 267] on input "checkbox" at bounding box center [520, 267] width 11 height 11
checkbox input "true"
click at [697, 360] on span "Применить" at bounding box center [700, 365] width 63 height 12
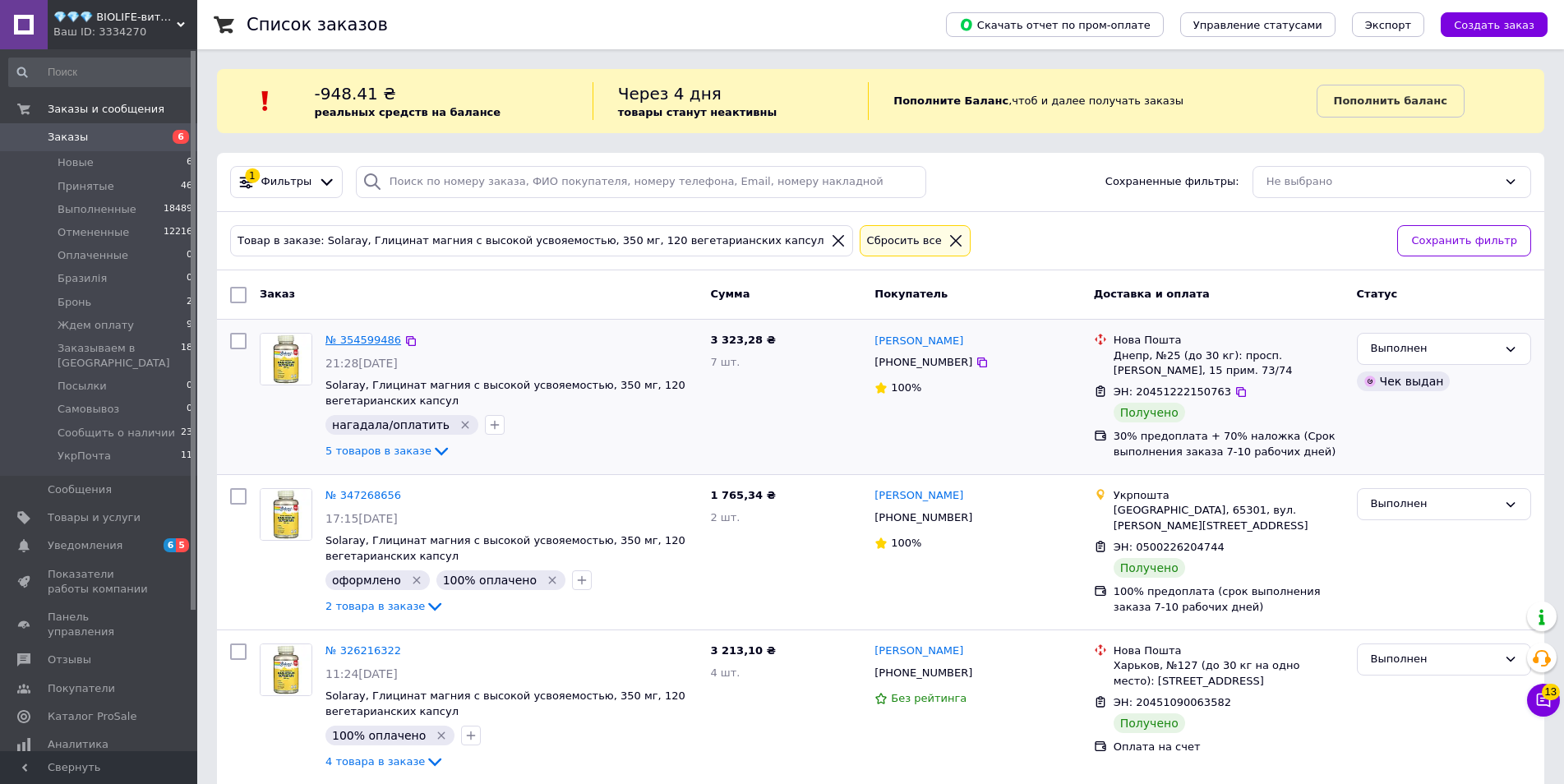
click at [359, 341] on link "№ 354599486" at bounding box center [364, 339] width 76 height 12
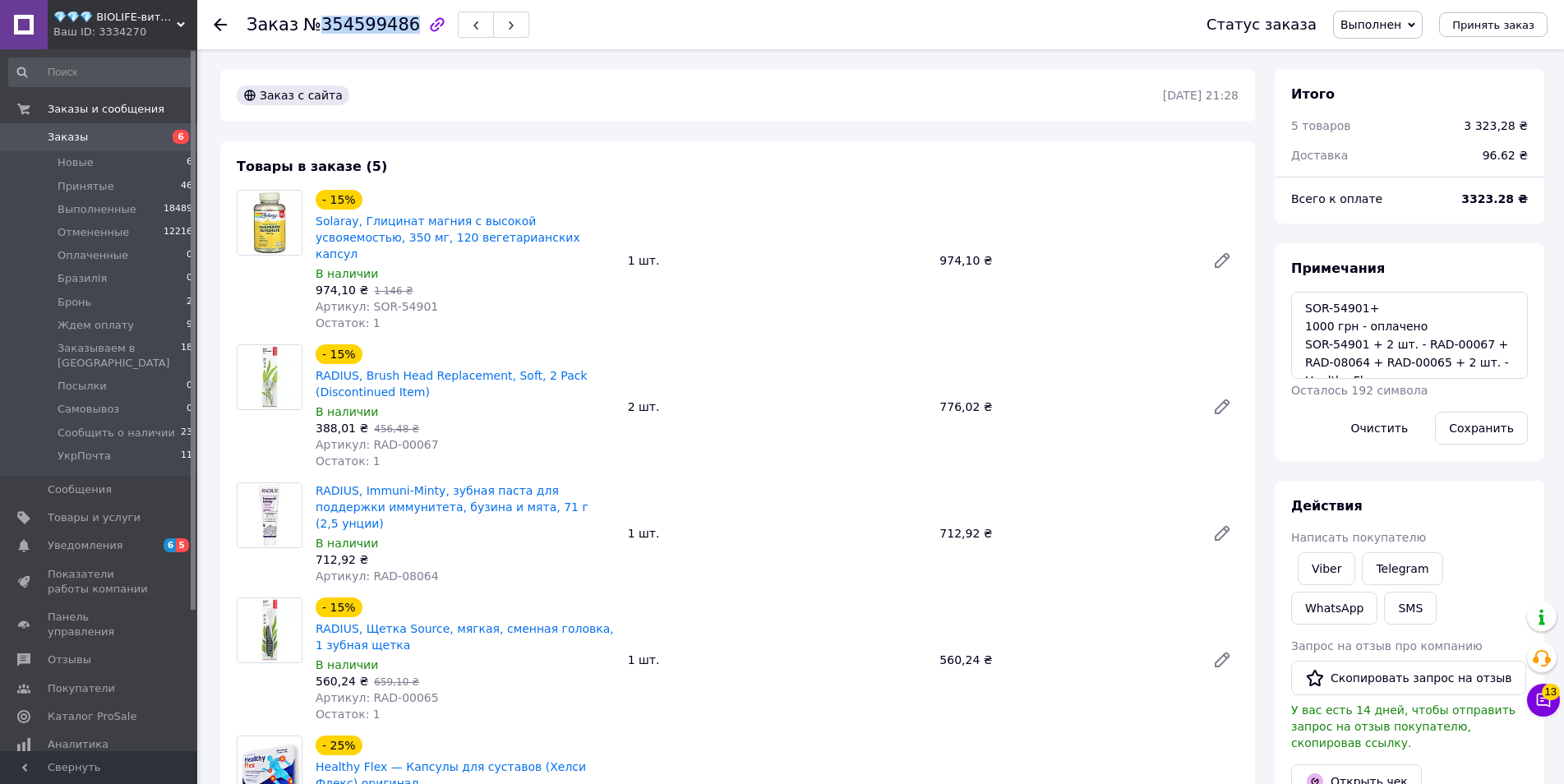
drag, startPoint x: 313, startPoint y: 30, endPoint x: 396, endPoint y: 29, distance: 83.0
click at [396, 29] on span "№354599486" at bounding box center [362, 24] width 116 height 19
copy span "354599486"
drag, startPoint x: 426, startPoint y: 289, endPoint x: 364, endPoint y: 291, distance: 62.0
click at [364, 298] on div "Артикул: SOR-54901" at bounding box center [465, 306] width 299 height 17
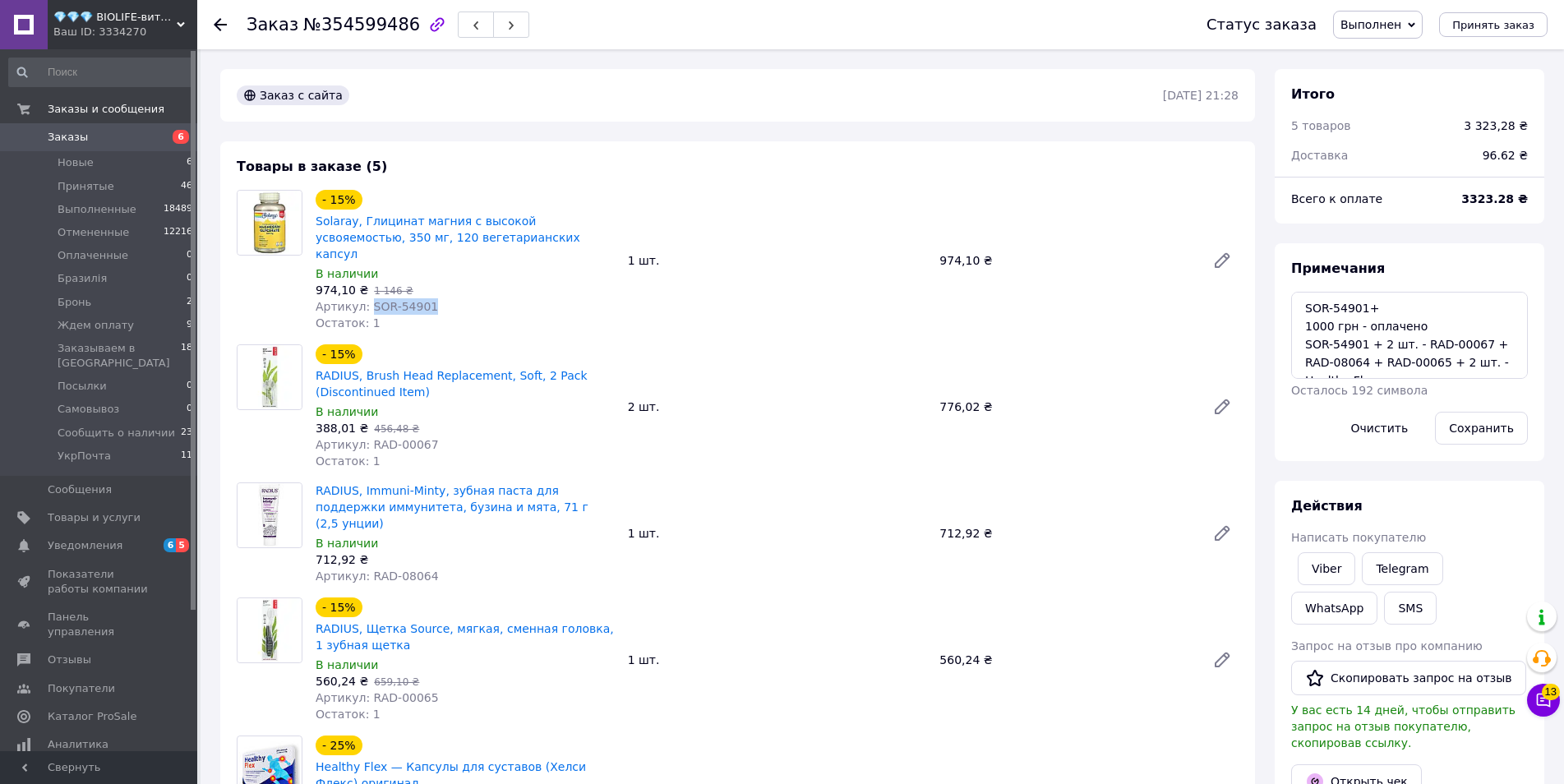
copy span "SOR-54901"
click at [219, 30] on icon at bounding box center [221, 25] width 13 height 13
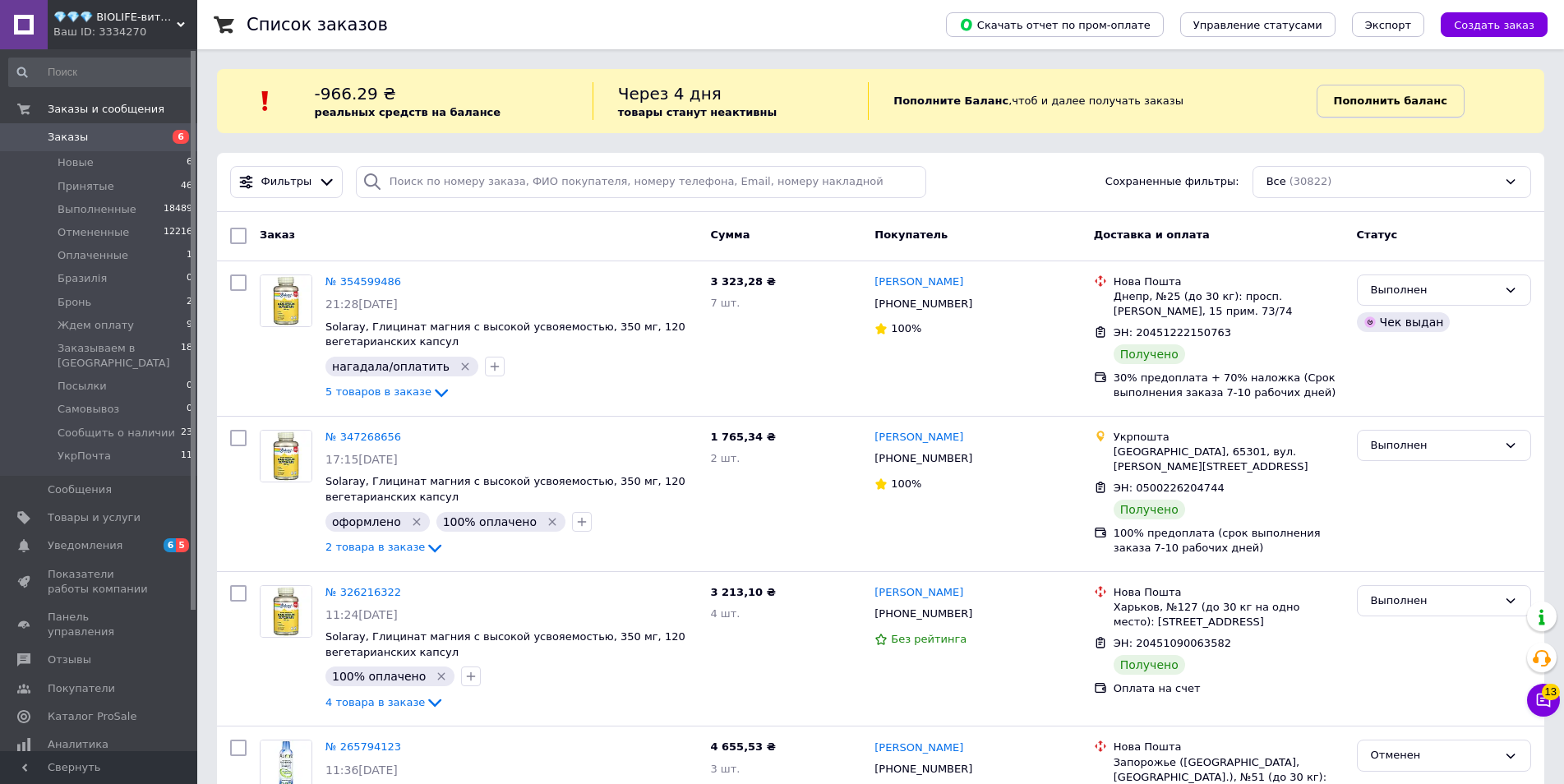
click at [1351, 101] on b "Пополнить баланс" at bounding box center [1391, 100] width 113 height 12
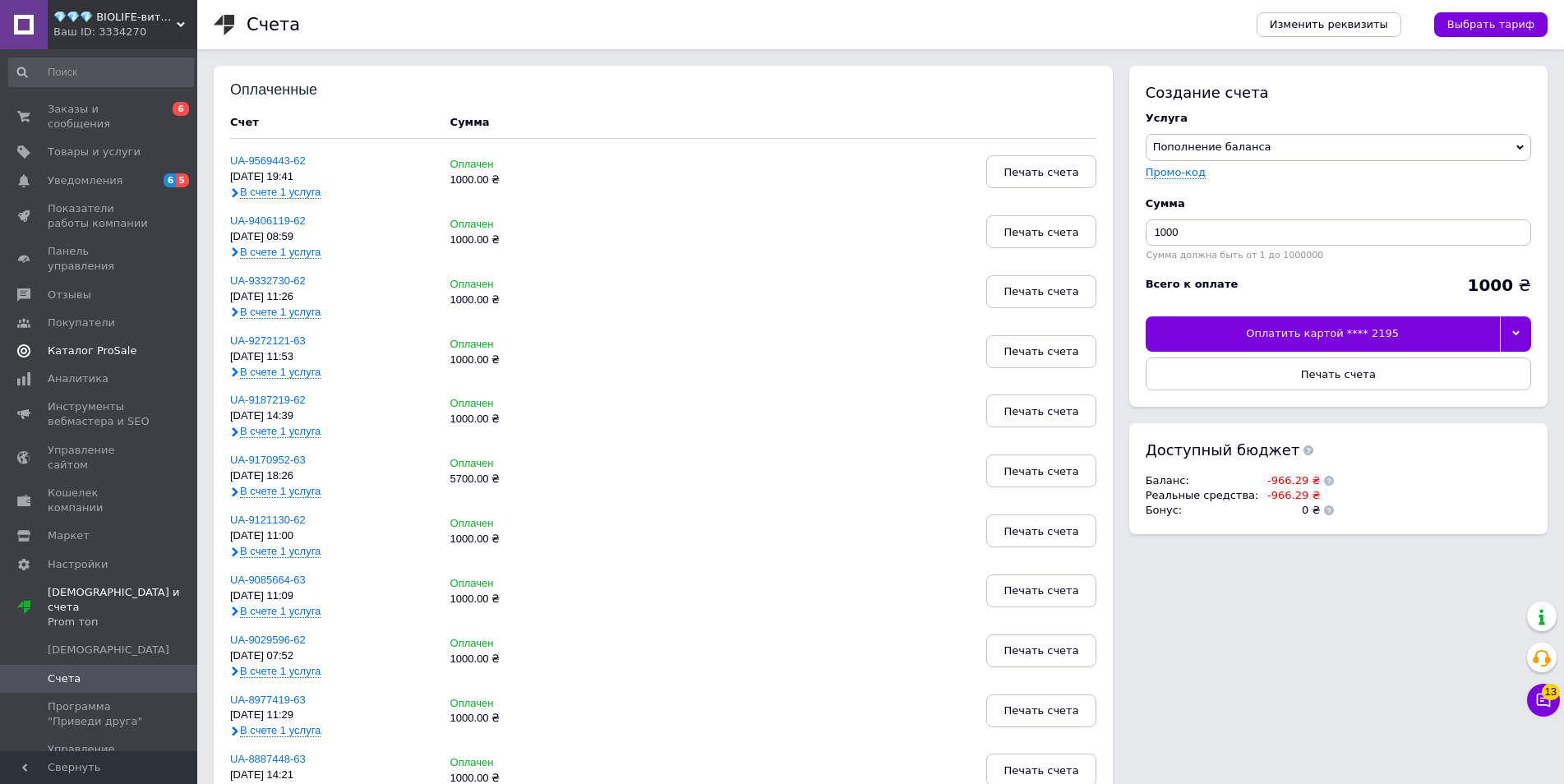
click at [66, 343] on span "Каталог ProSale" at bounding box center [92, 350] width 89 height 15
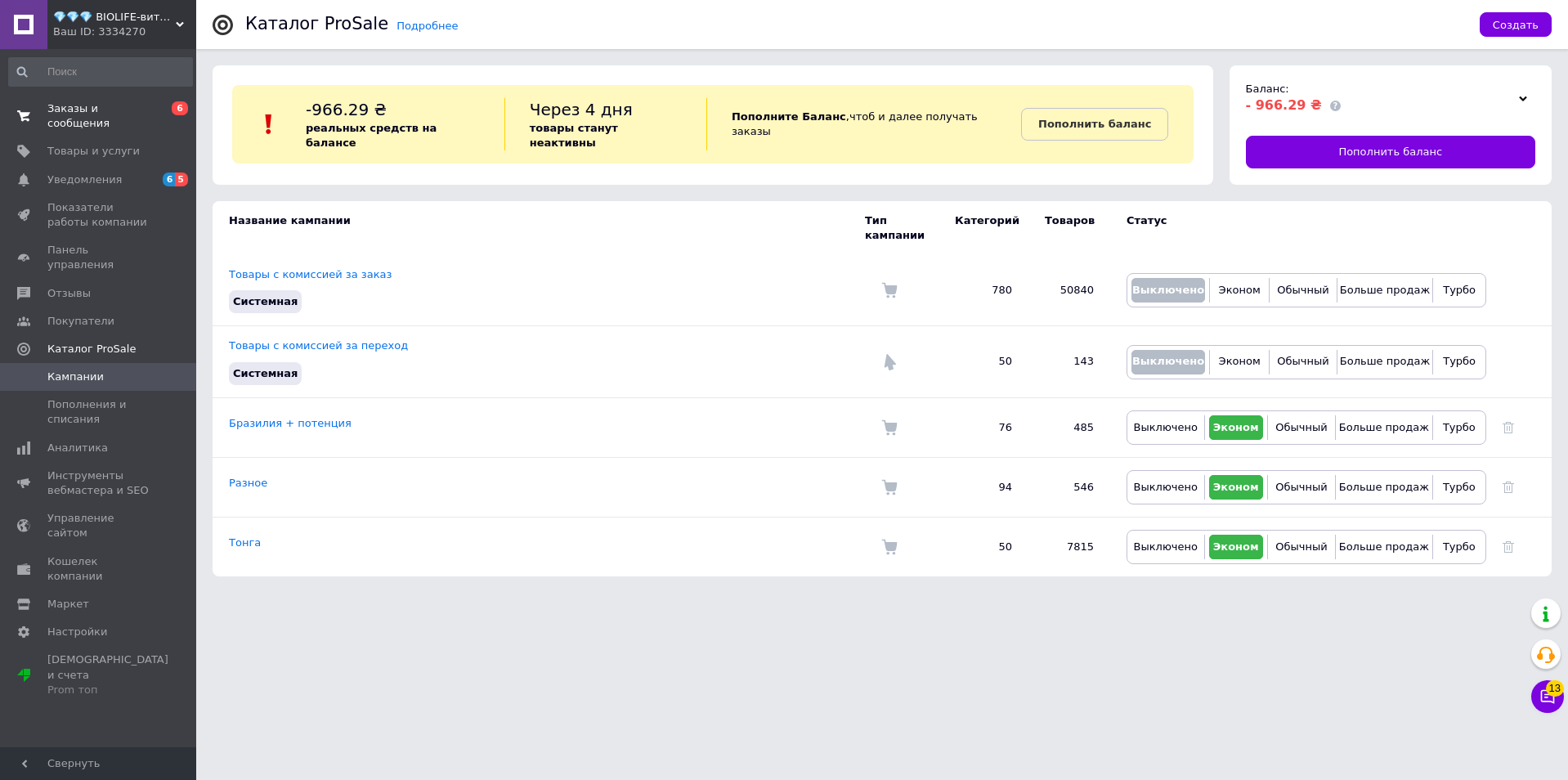
click at [93, 108] on span "Заказы и сообщения" at bounding box center [99, 116] width 104 height 29
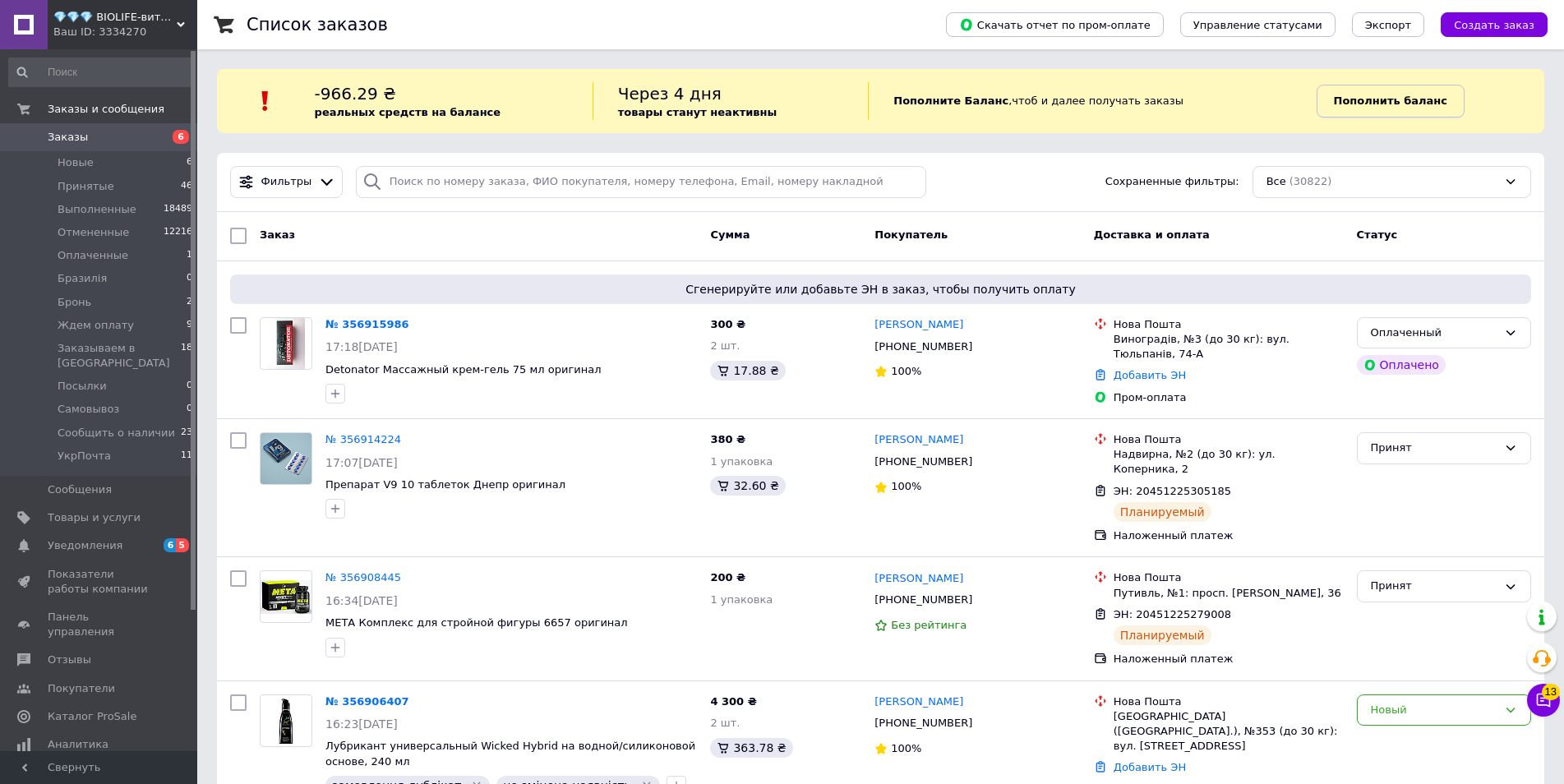
click at [1361, 98] on b "Пополнить баланс" at bounding box center [1391, 100] width 113 height 12
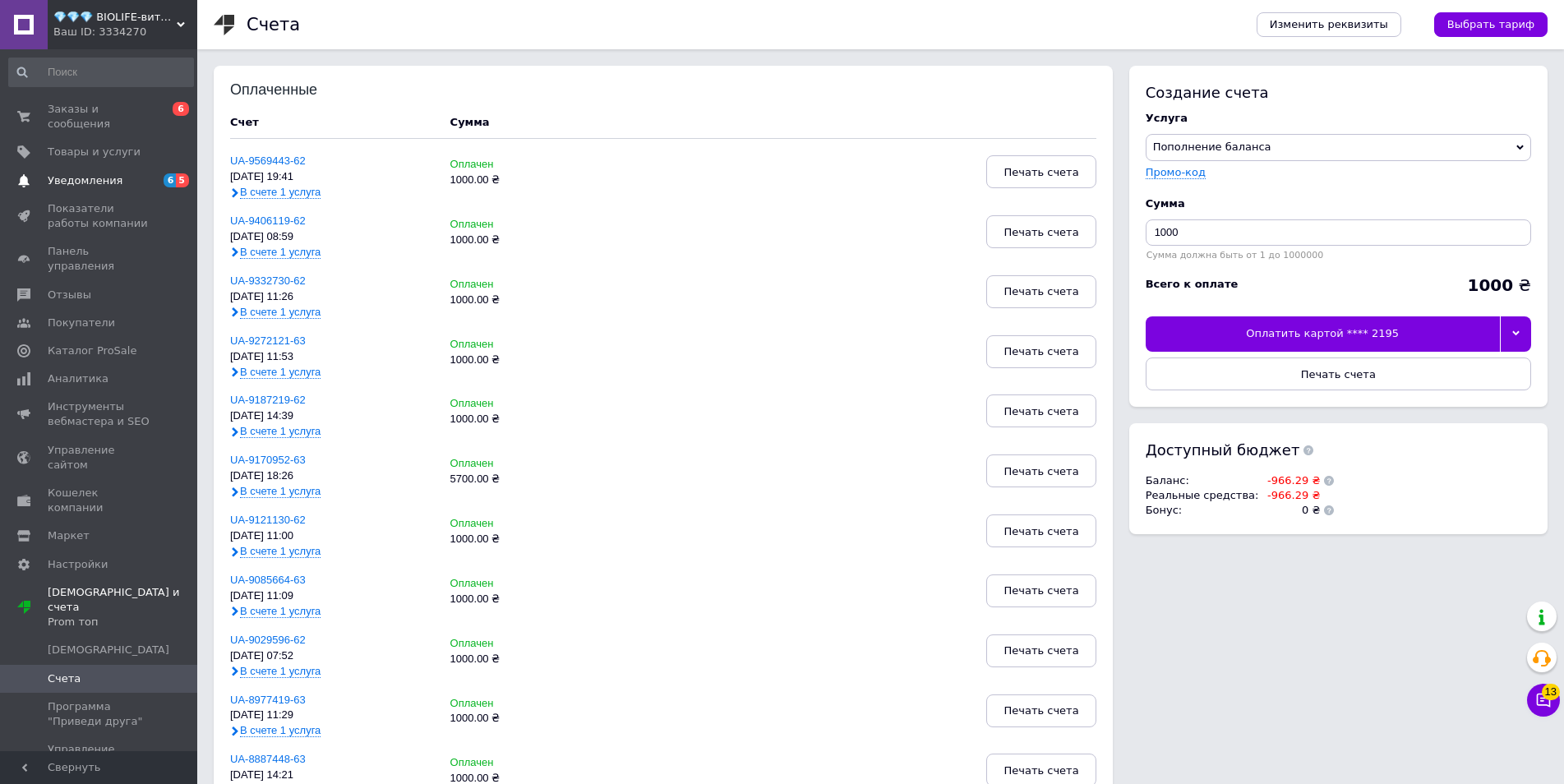
click at [77, 173] on span "Уведомления" at bounding box center [85, 181] width 75 height 15
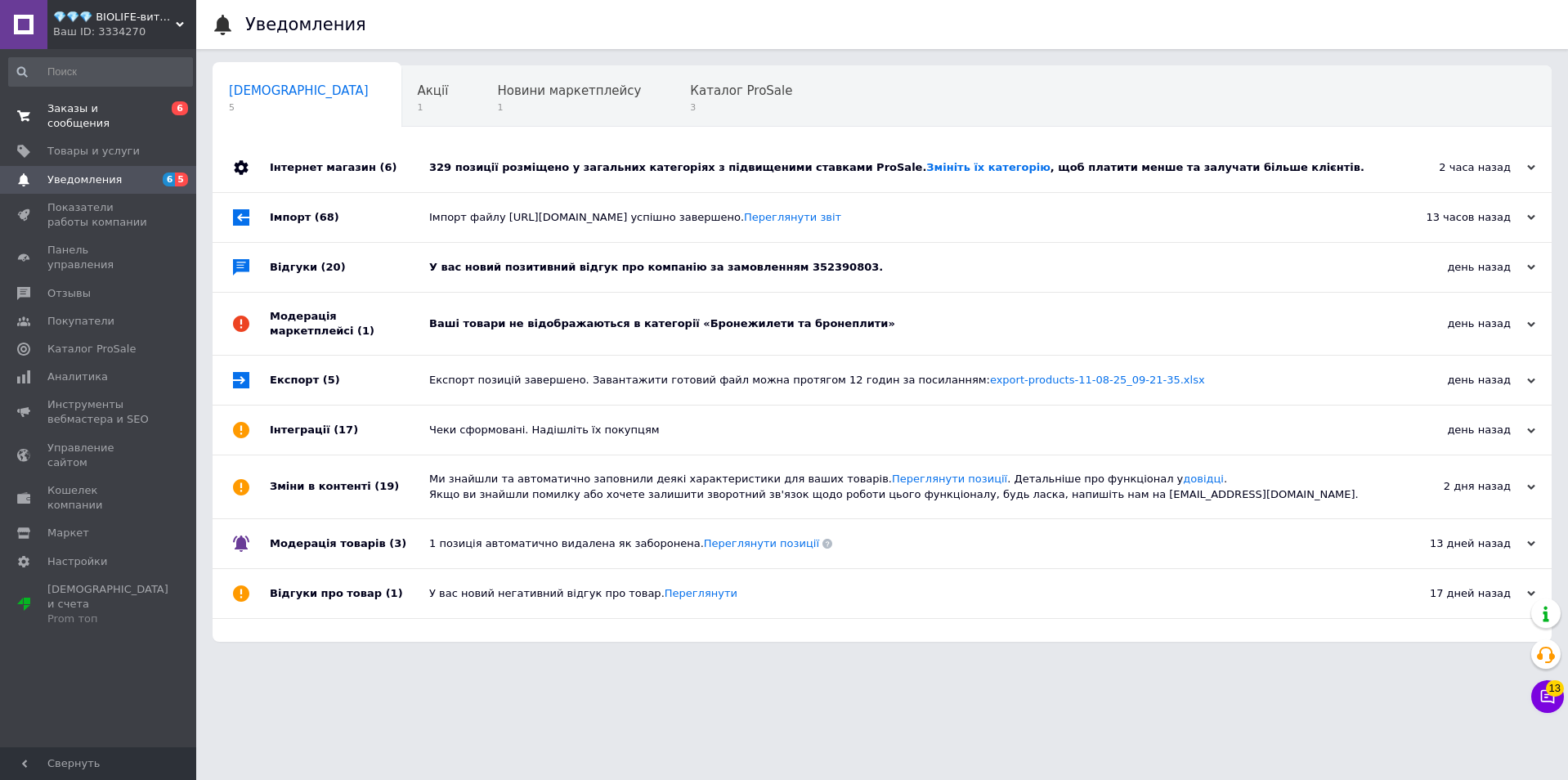
click at [63, 112] on span "Заказы и сообщения" at bounding box center [99, 116] width 104 height 29
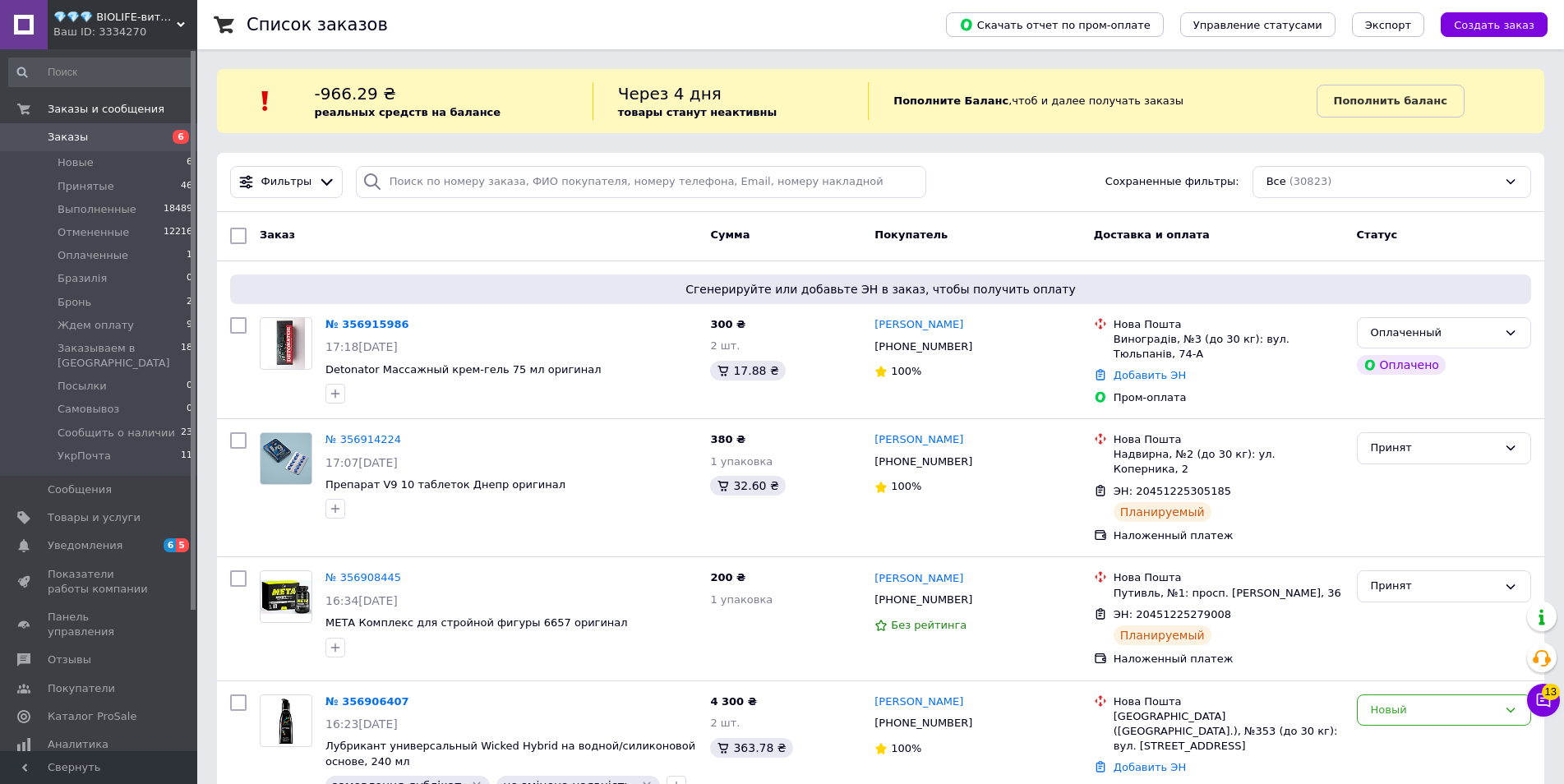
click at [124, 25] on div "Ваш ID: 3334270" at bounding box center [125, 32] width 144 height 15
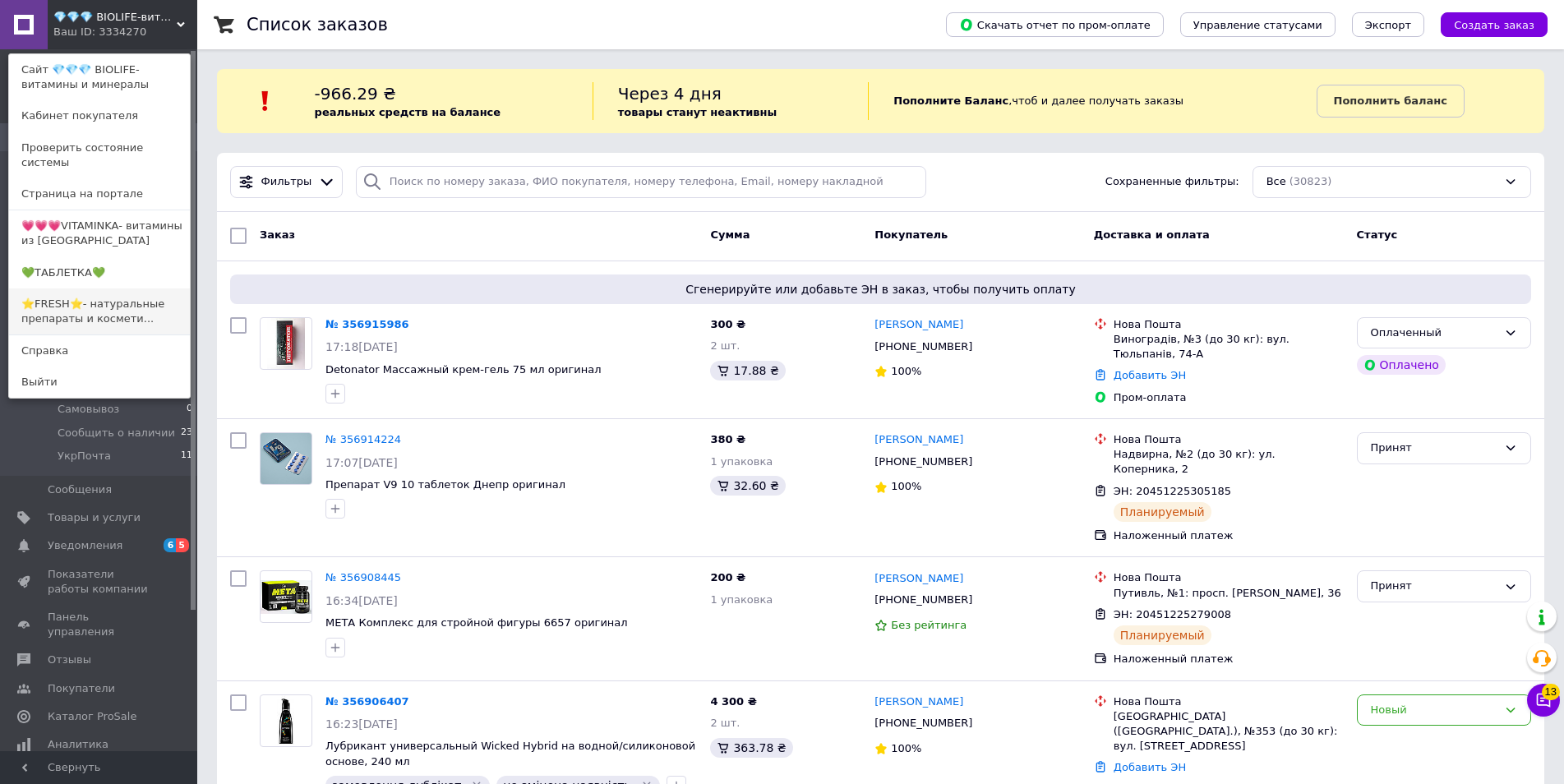
click at [87, 300] on link "⭐FRESH⭐- натуральные препараты и космети..." at bounding box center [100, 312] width 181 height 46
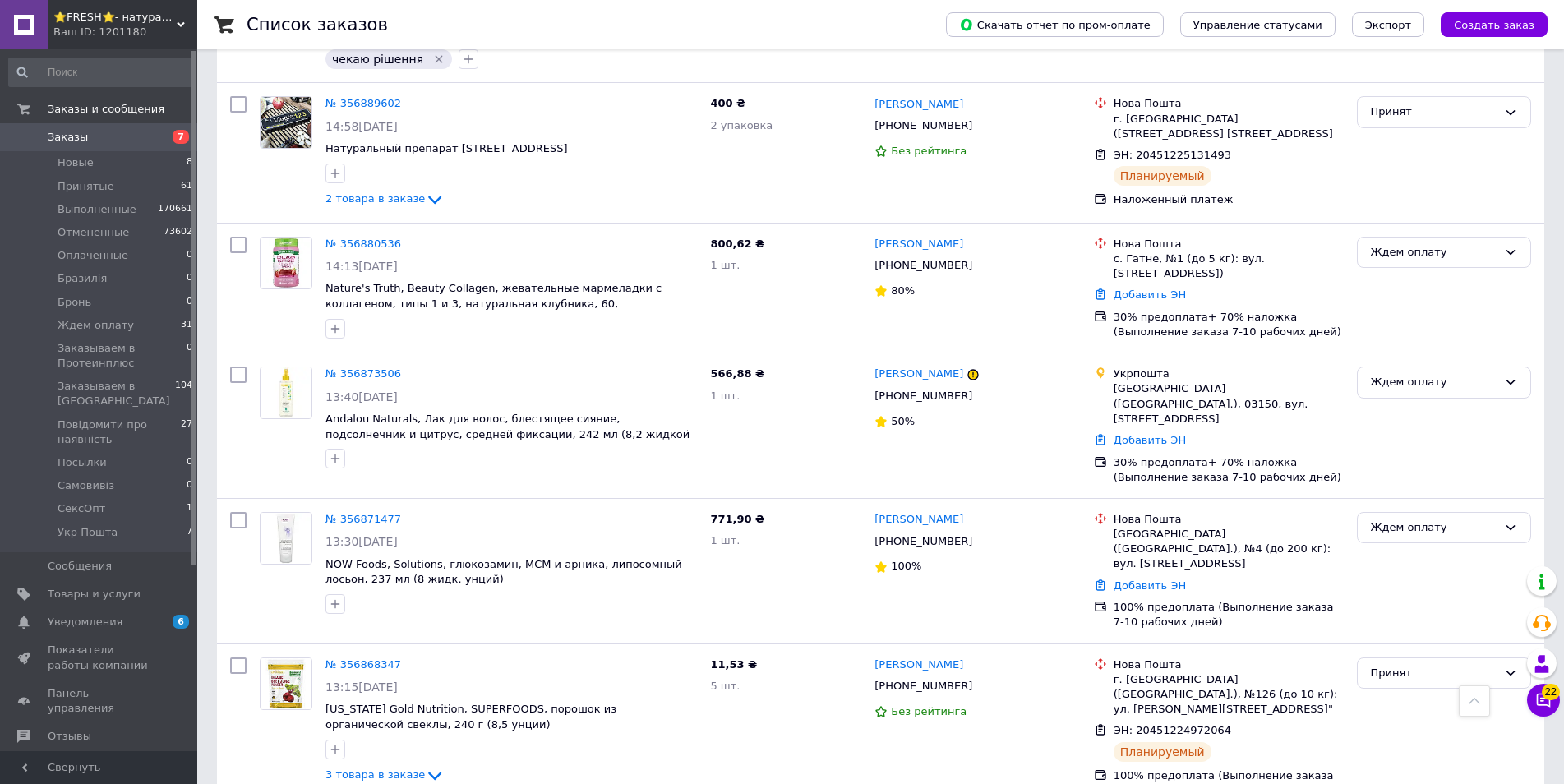
scroll to position [3286, 0]
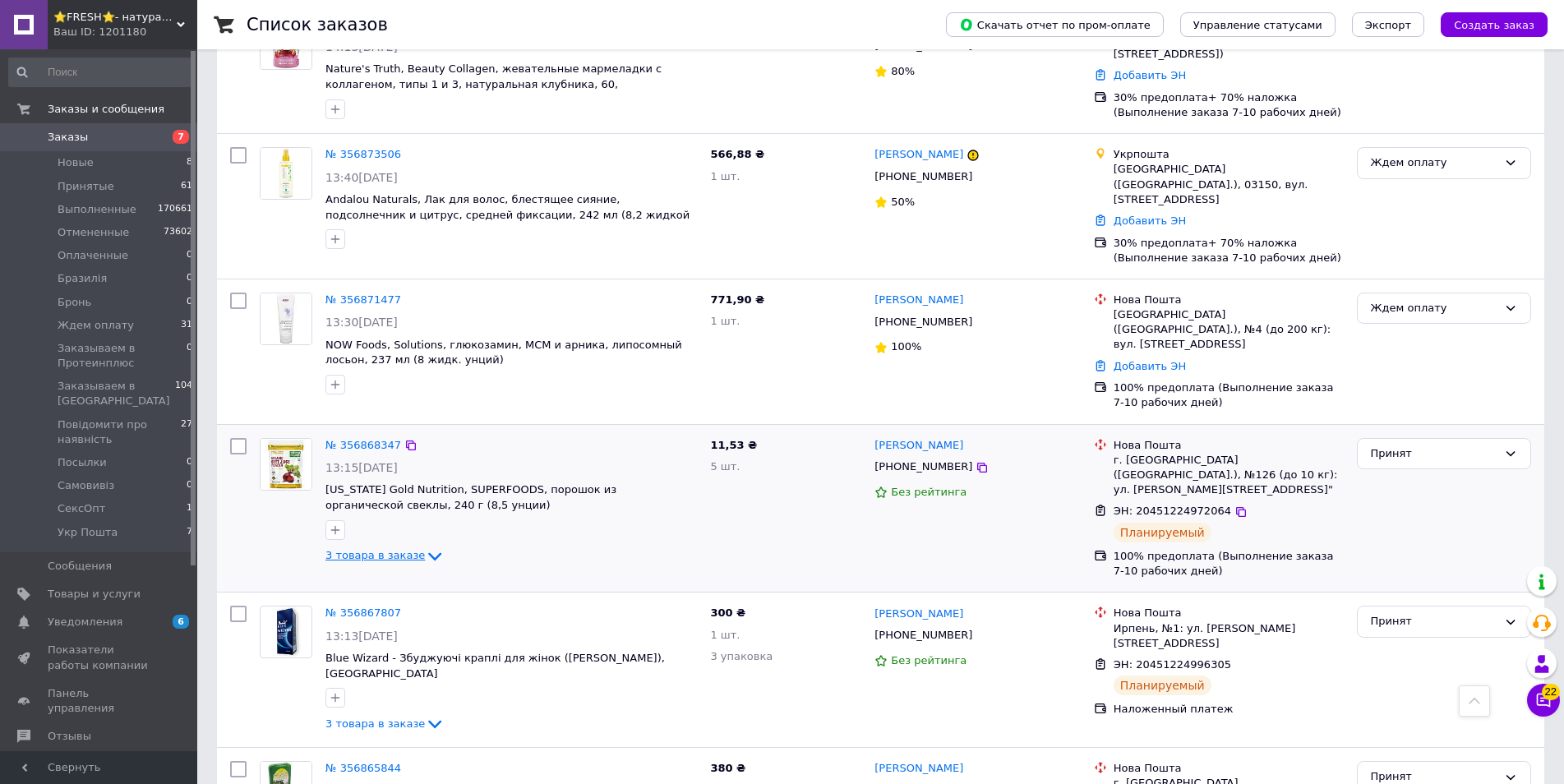
click at [424, 546] on icon at bounding box center [434, 555] width 19 height 19
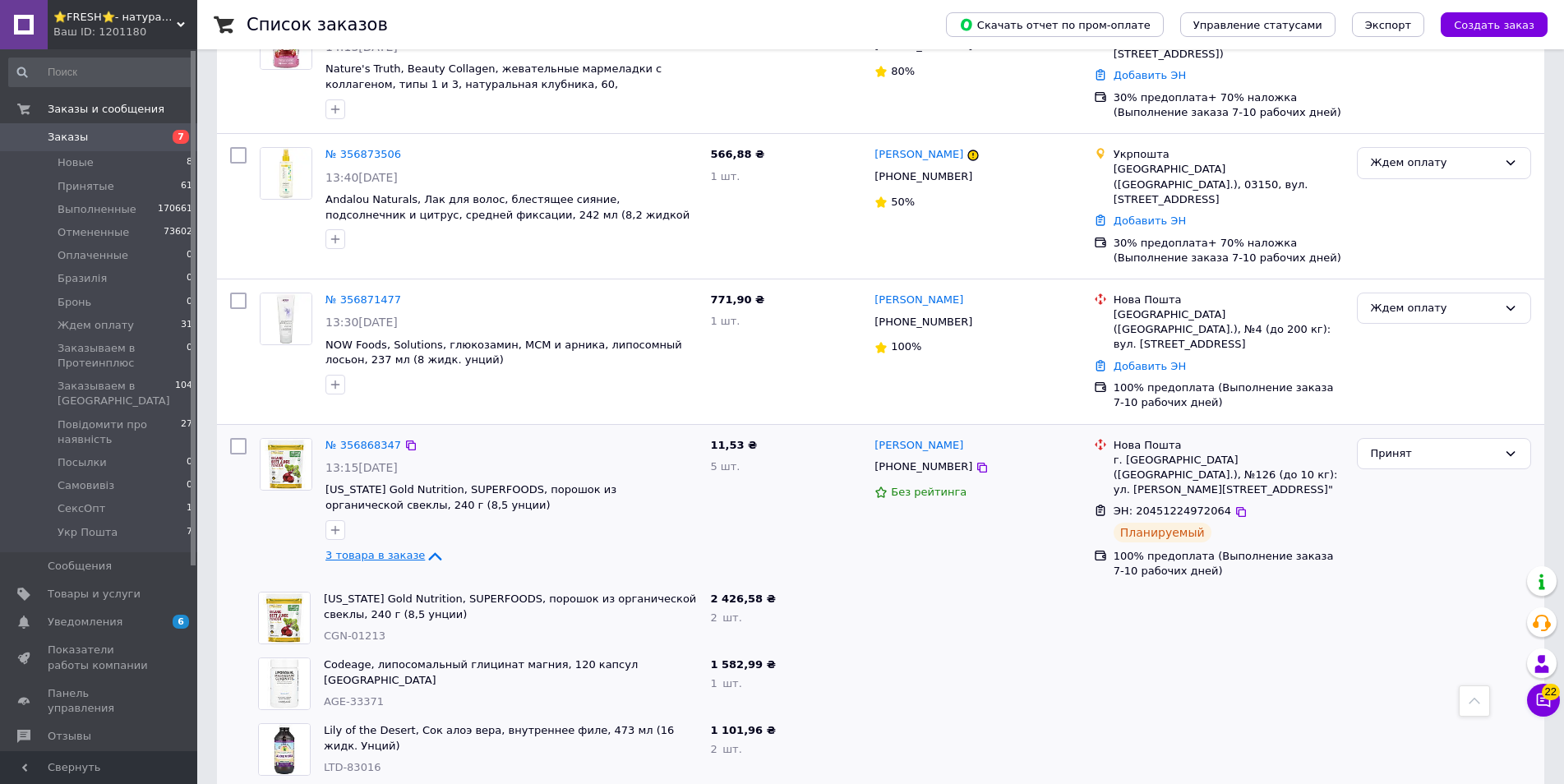
click at [424, 546] on icon at bounding box center [434, 555] width 19 height 19
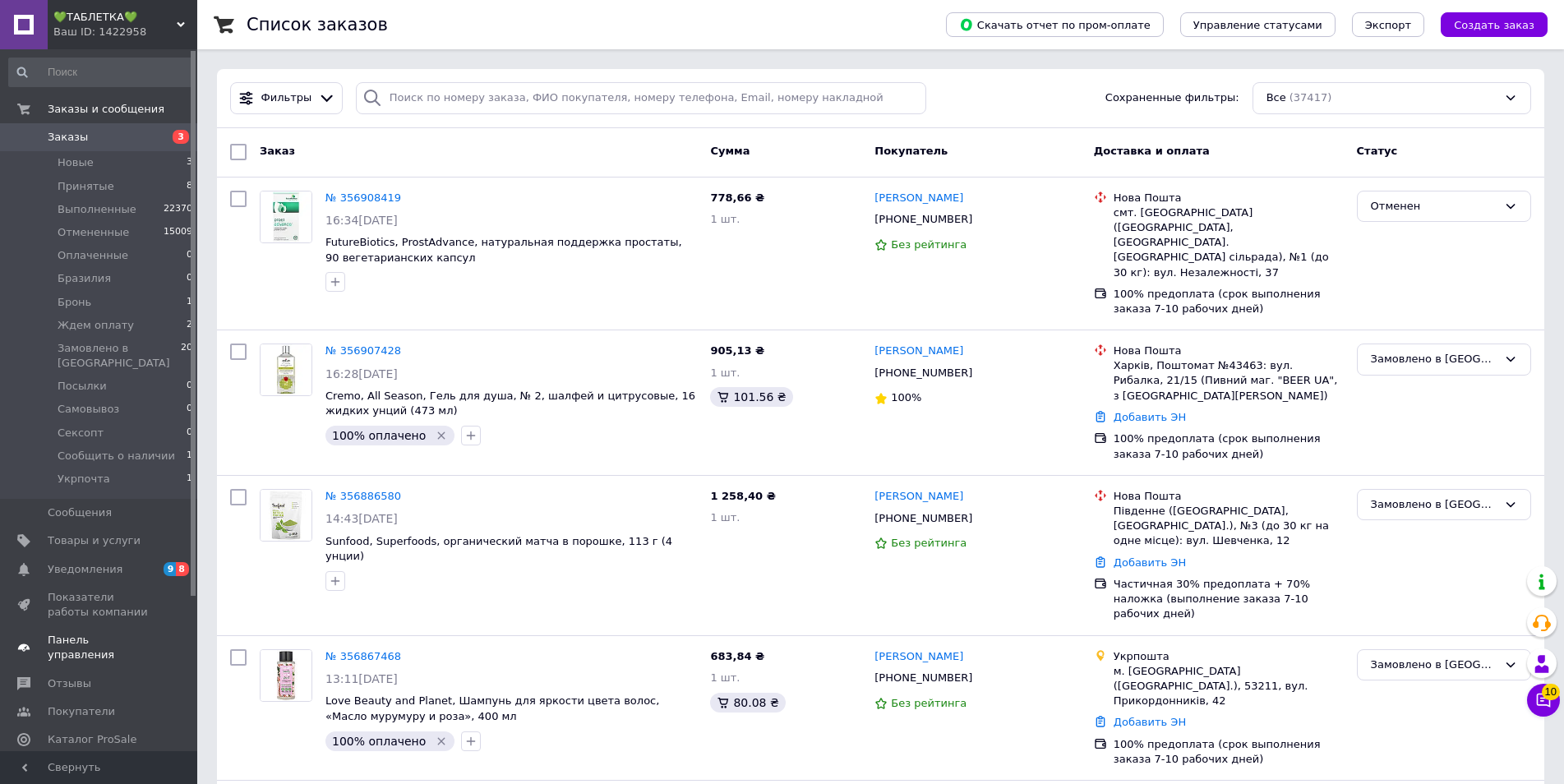
click at [90, 633] on span "Панель управления" at bounding box center [100, 647] width 104 height 30
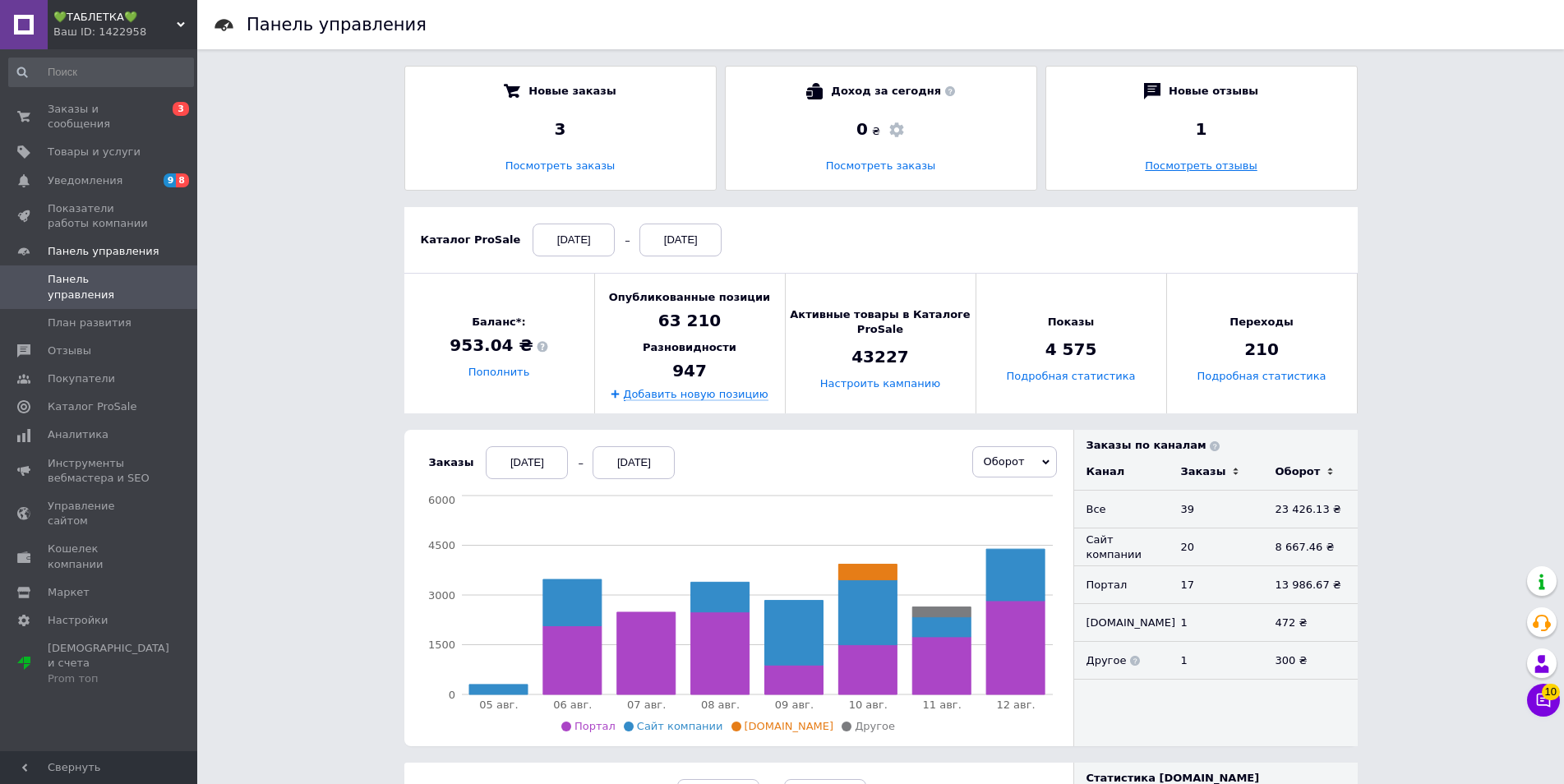
click at [1192, 166] on link "Посмотреть отзывы" at bounding box center [1200, 165] width 112 height 12
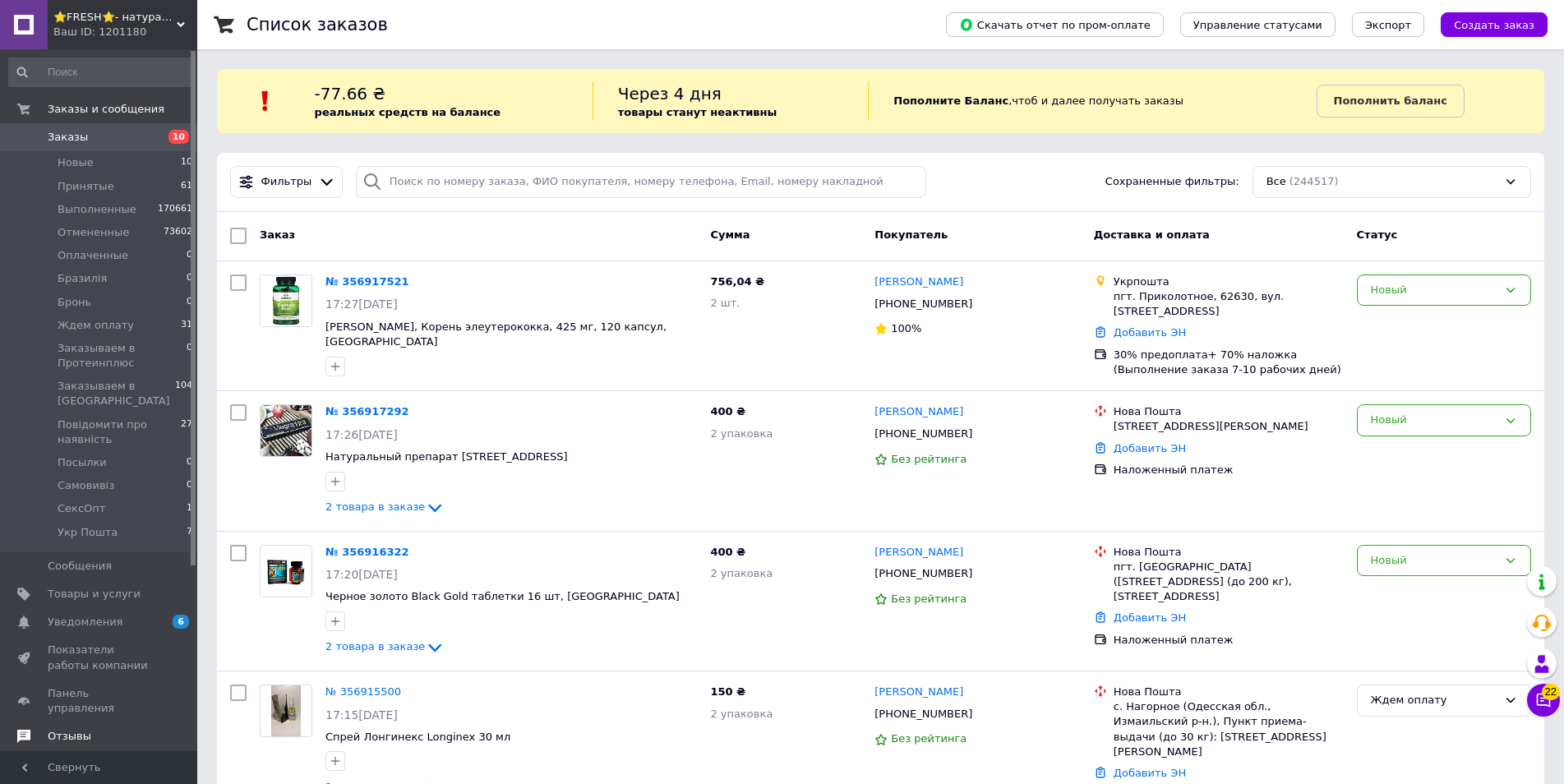
click at [70, 729] on span "Отзывы" at bounding box center [69, 736] width 43 height 15
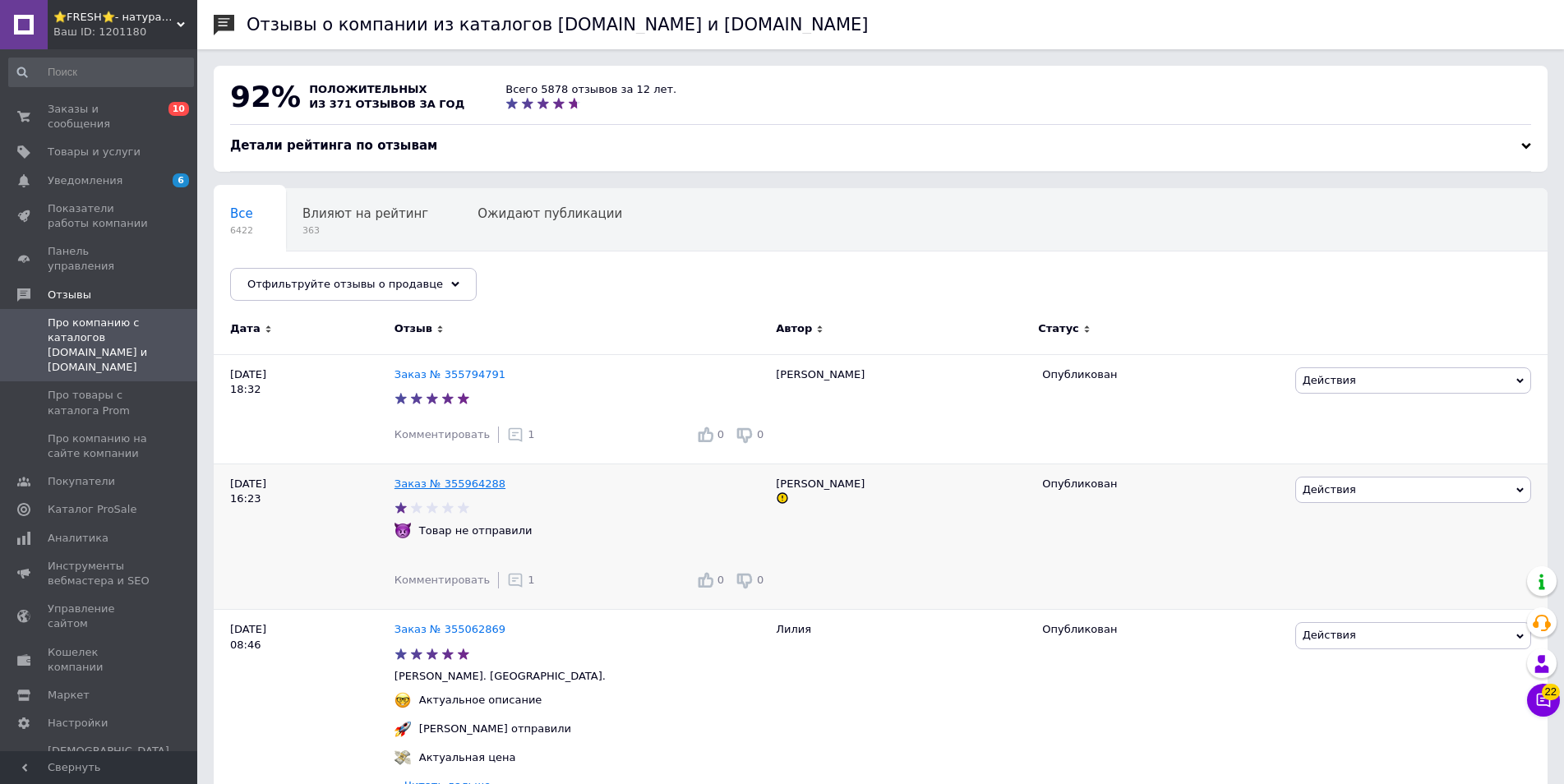
click at [462, 489] on link "Заказ № 355964288" at bounding box center [450, 482] width 111 height 12
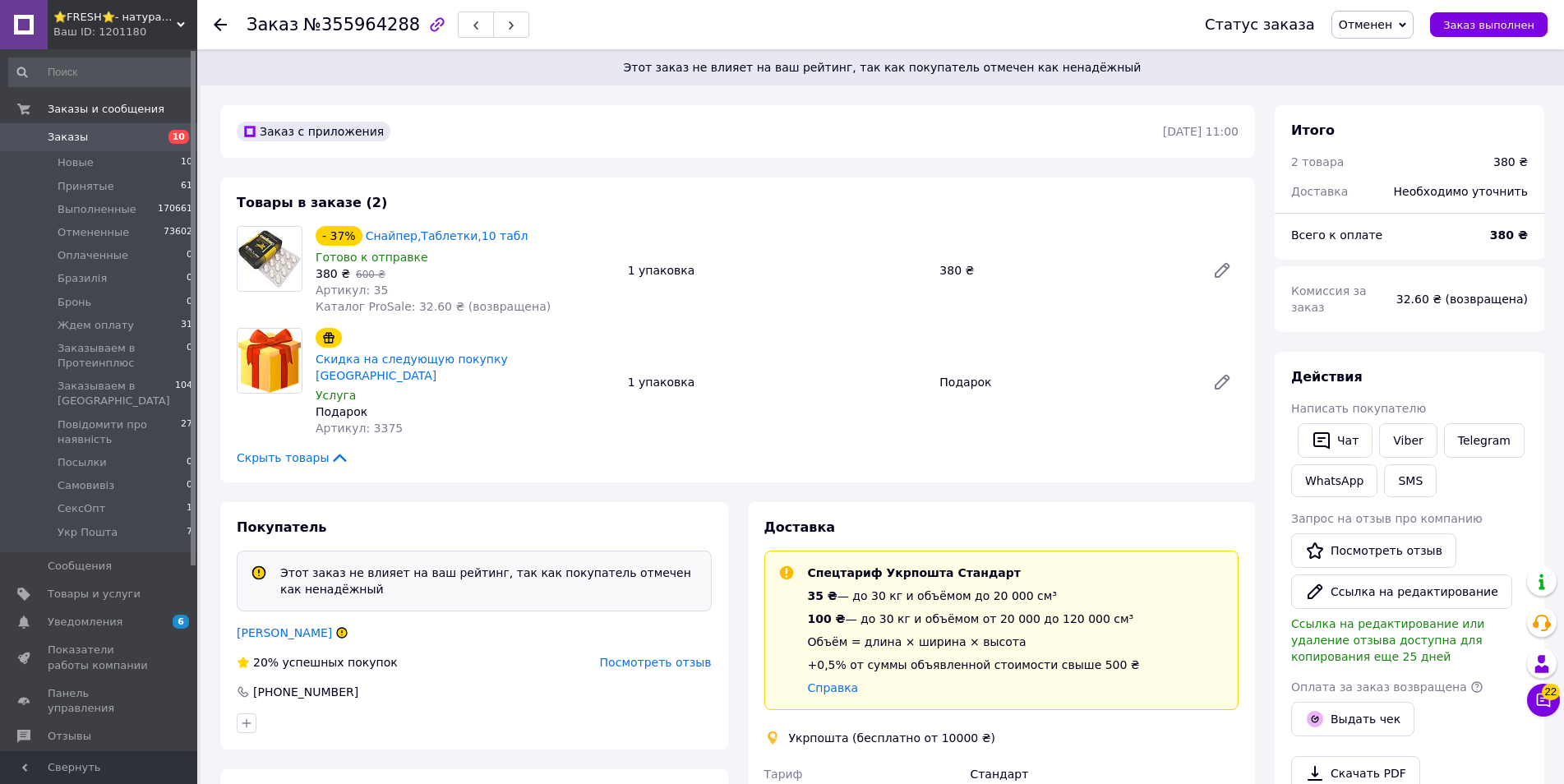
click at [217, 26] on use at bounding box center [221, 25] width 13 height 13
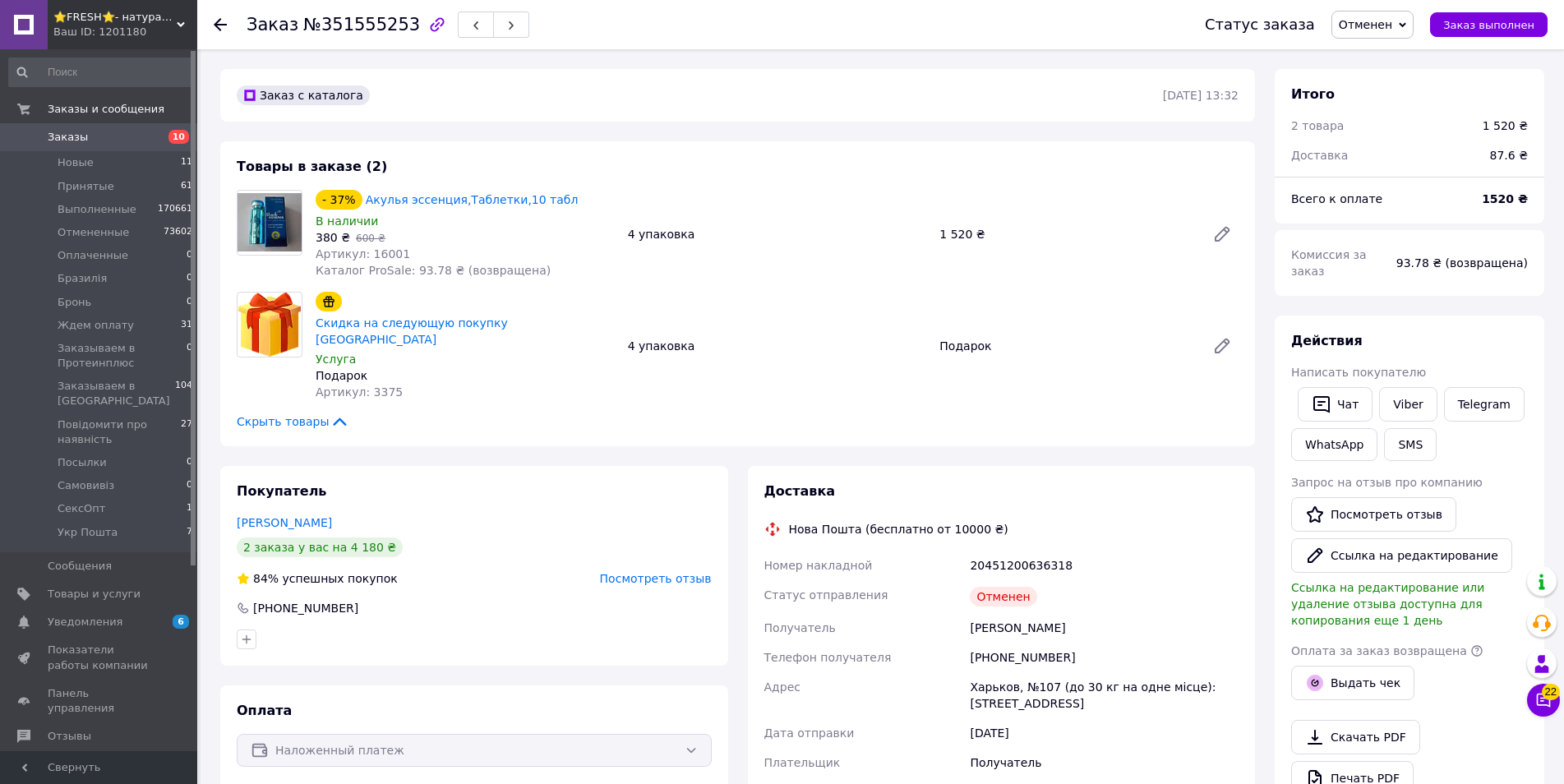
click at [427, 17] on icon "button" at bounding box center [436, 24] width 19 height 19
click at [221, 26] on use at bounding box center [221, 25] width 13 height 13
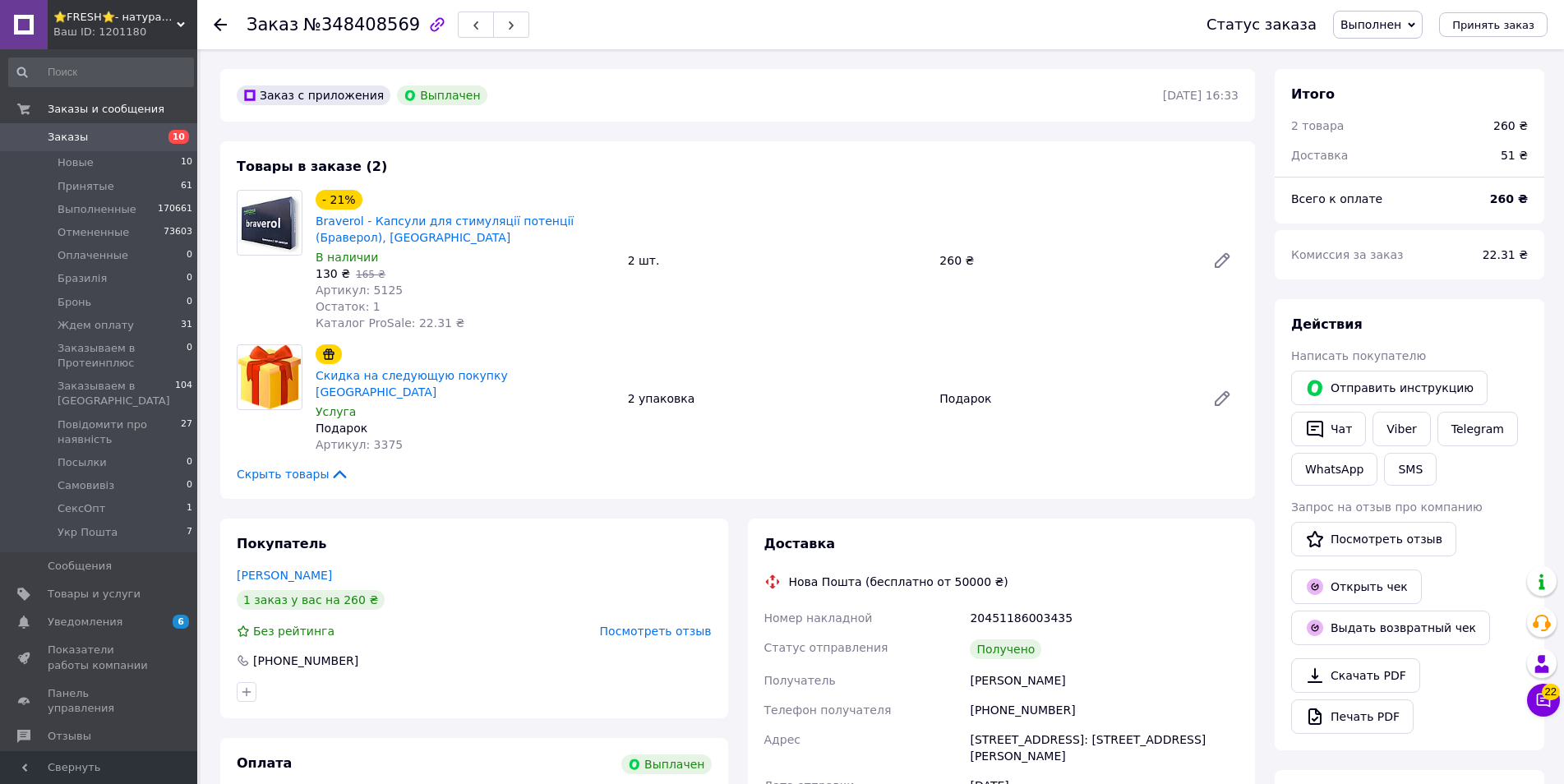
scroll to position [118, 0]
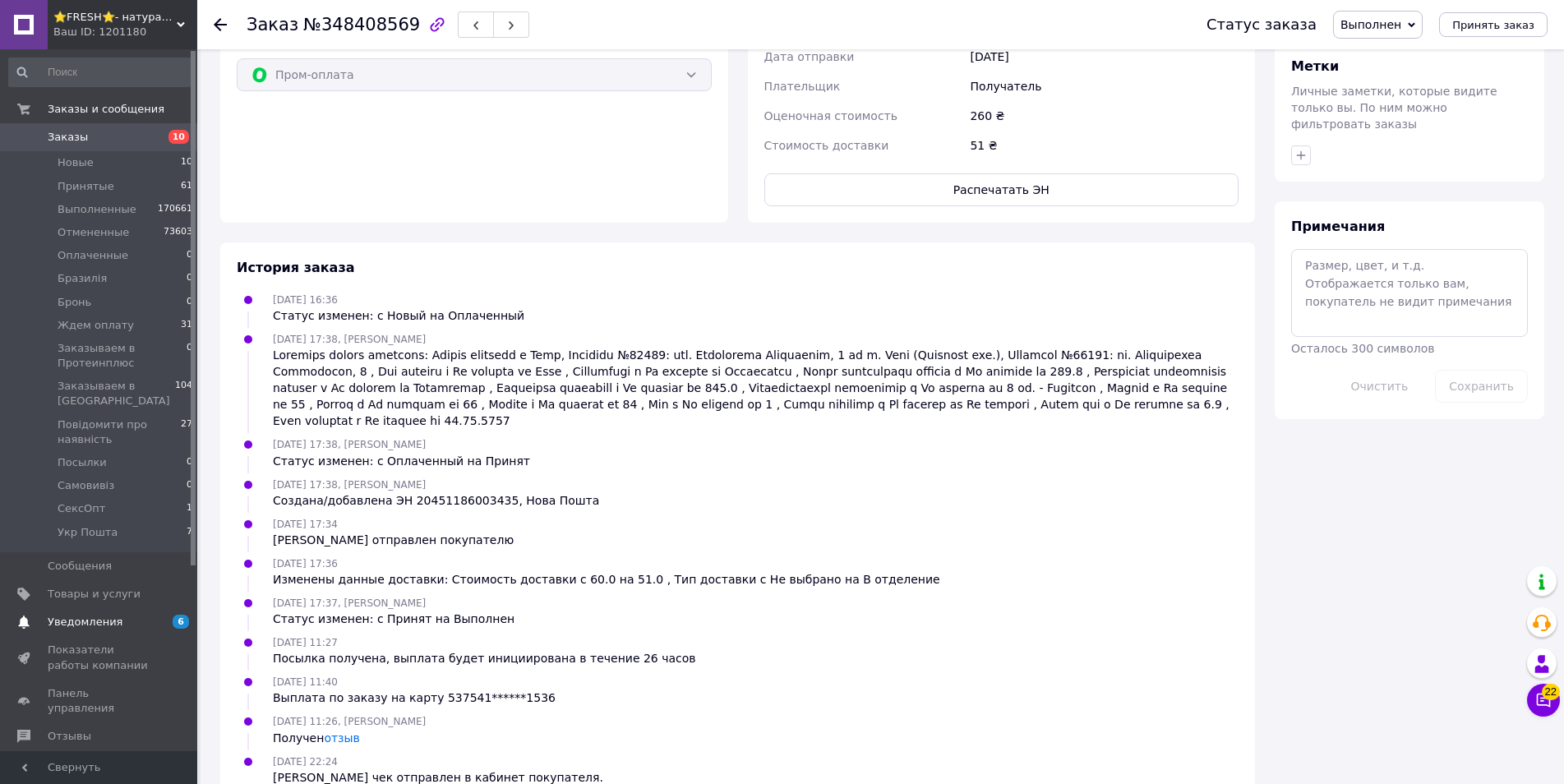
scroll to position [252, 0]
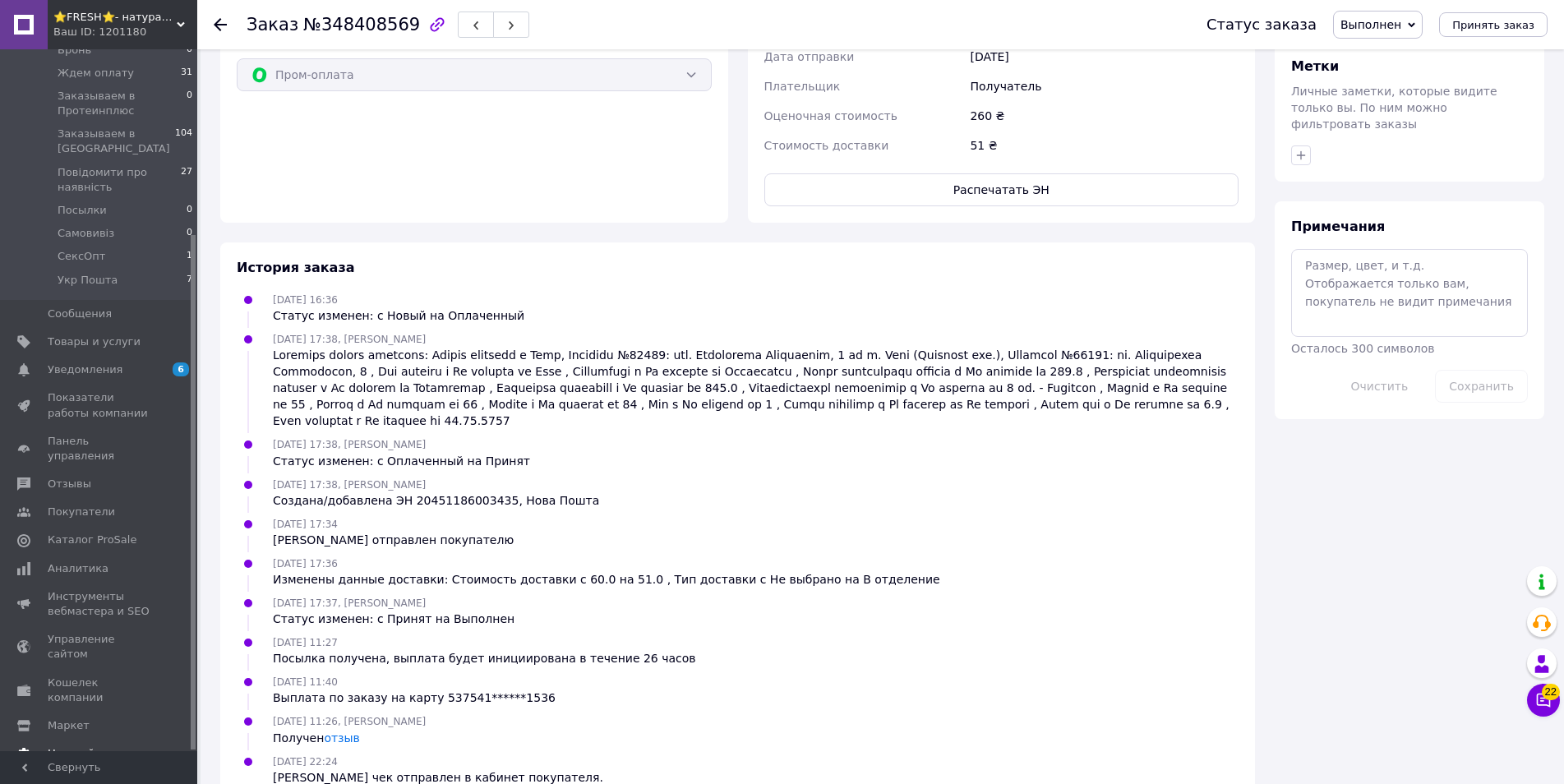
click at [81, 746] on span "Настройки" at bounding box center [78, 754] width 60 height 15
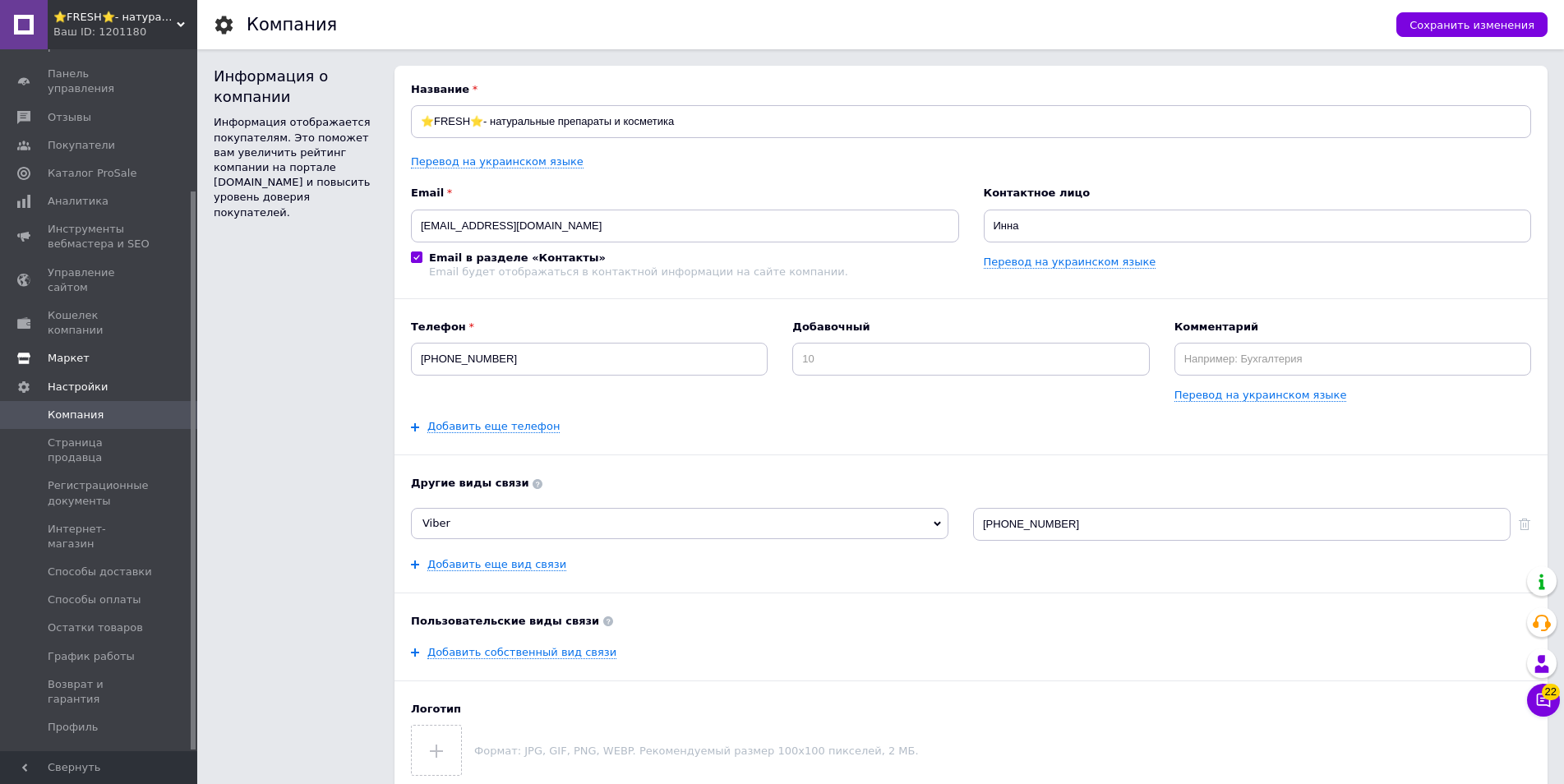
click at [77, 350] on span "Маркет" at bounding box center [68, 358] width 42 height 15
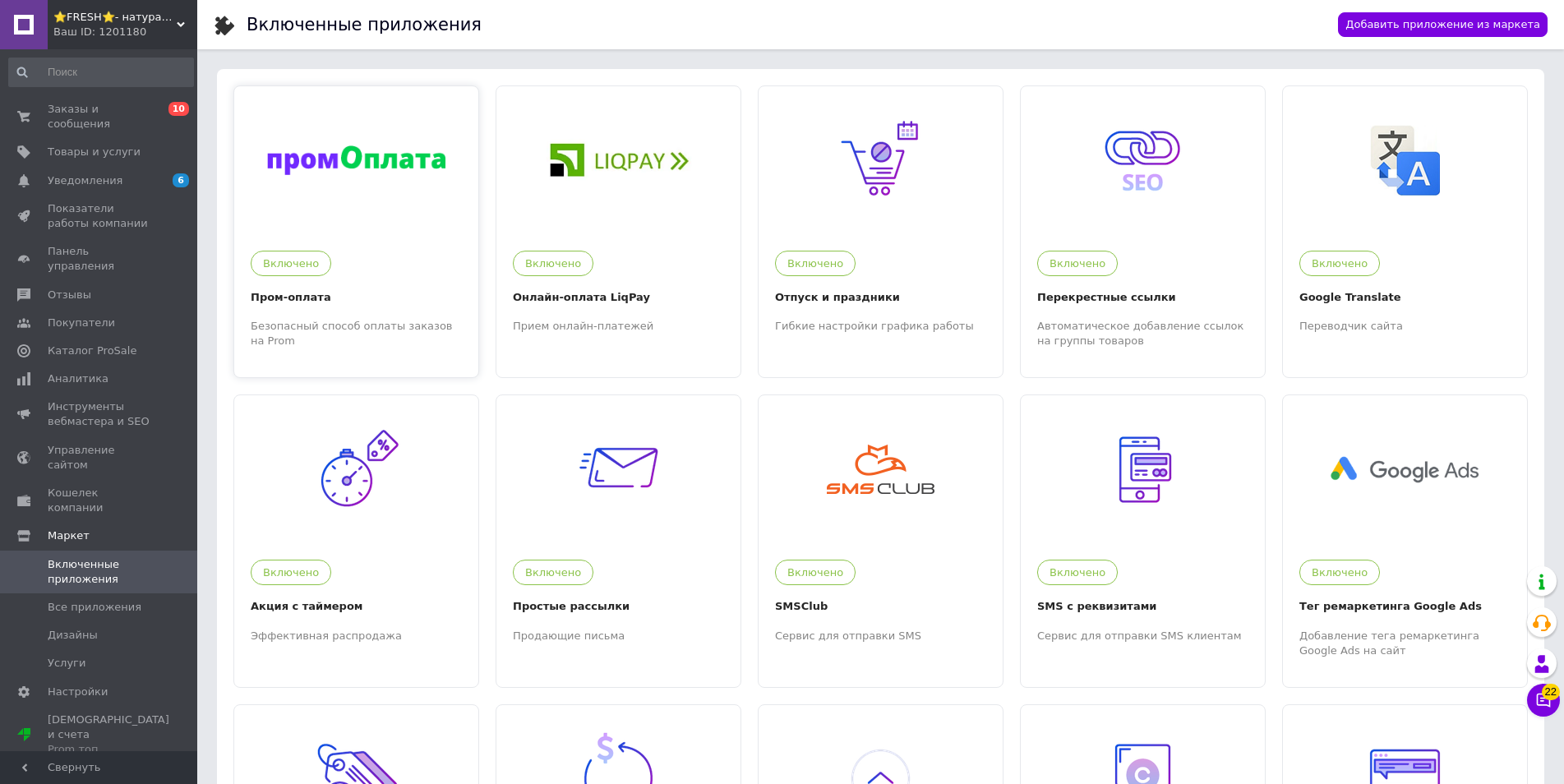
click at [340, 212] on div at bounding box center [356, 160] width 245 height 148
click at [137, 111] on span "Заказы и сообщения" at bounding box center [100, 116] width 104 height 30
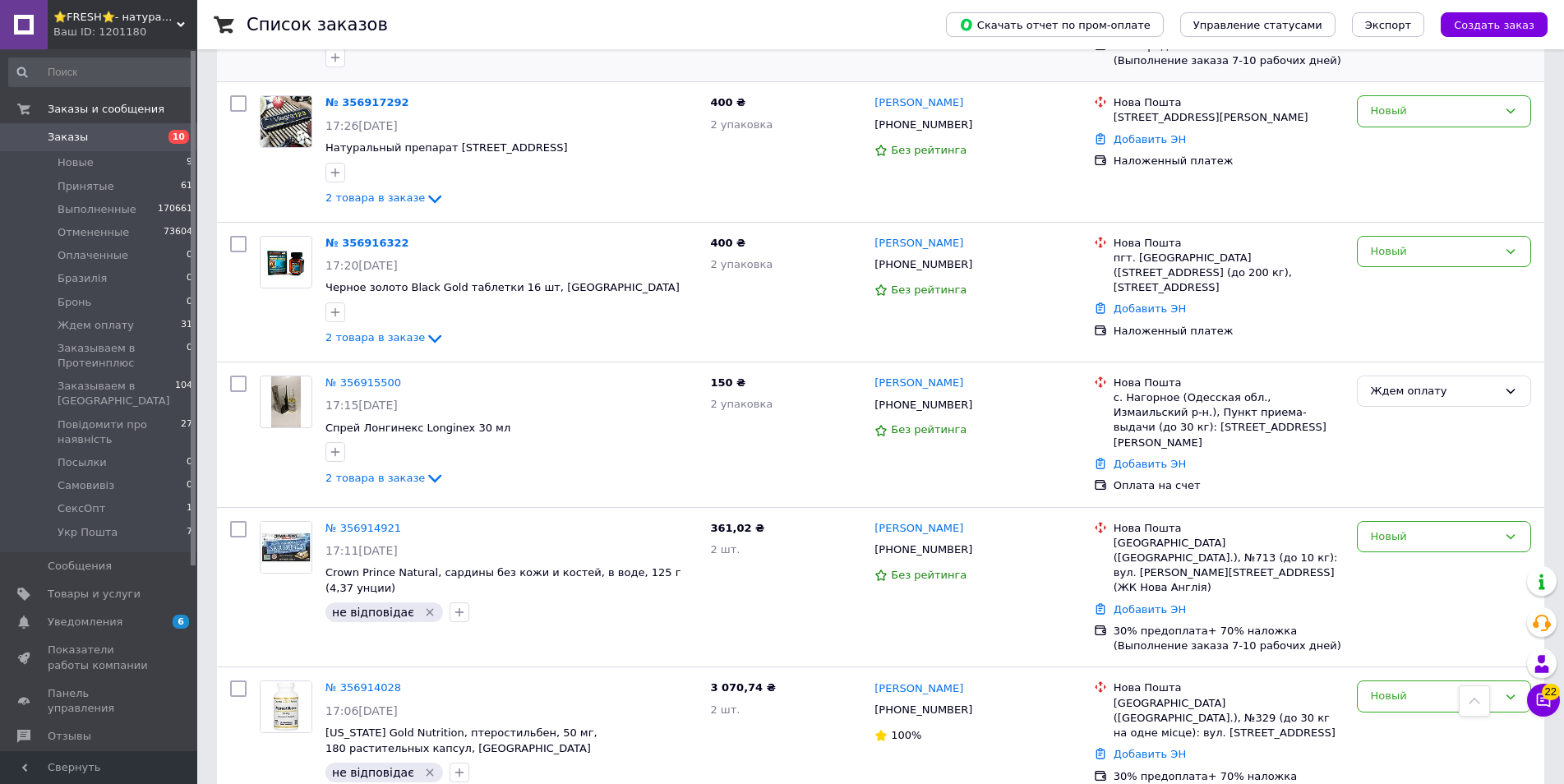
scroll to position [658, 0]
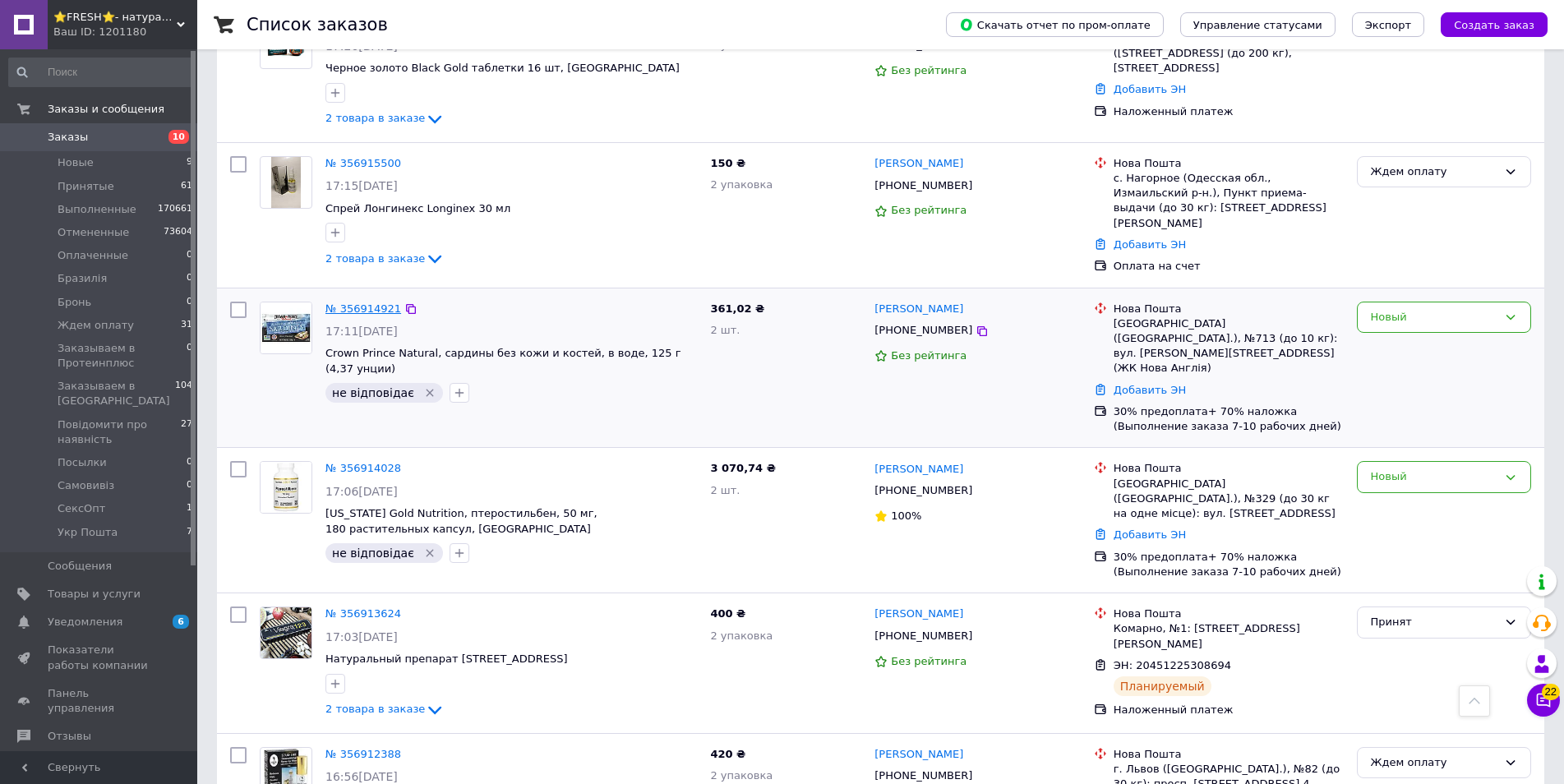
click at [364, 303] on link "№ 356914921" at bounding box center [364, 308] width 76 height 12
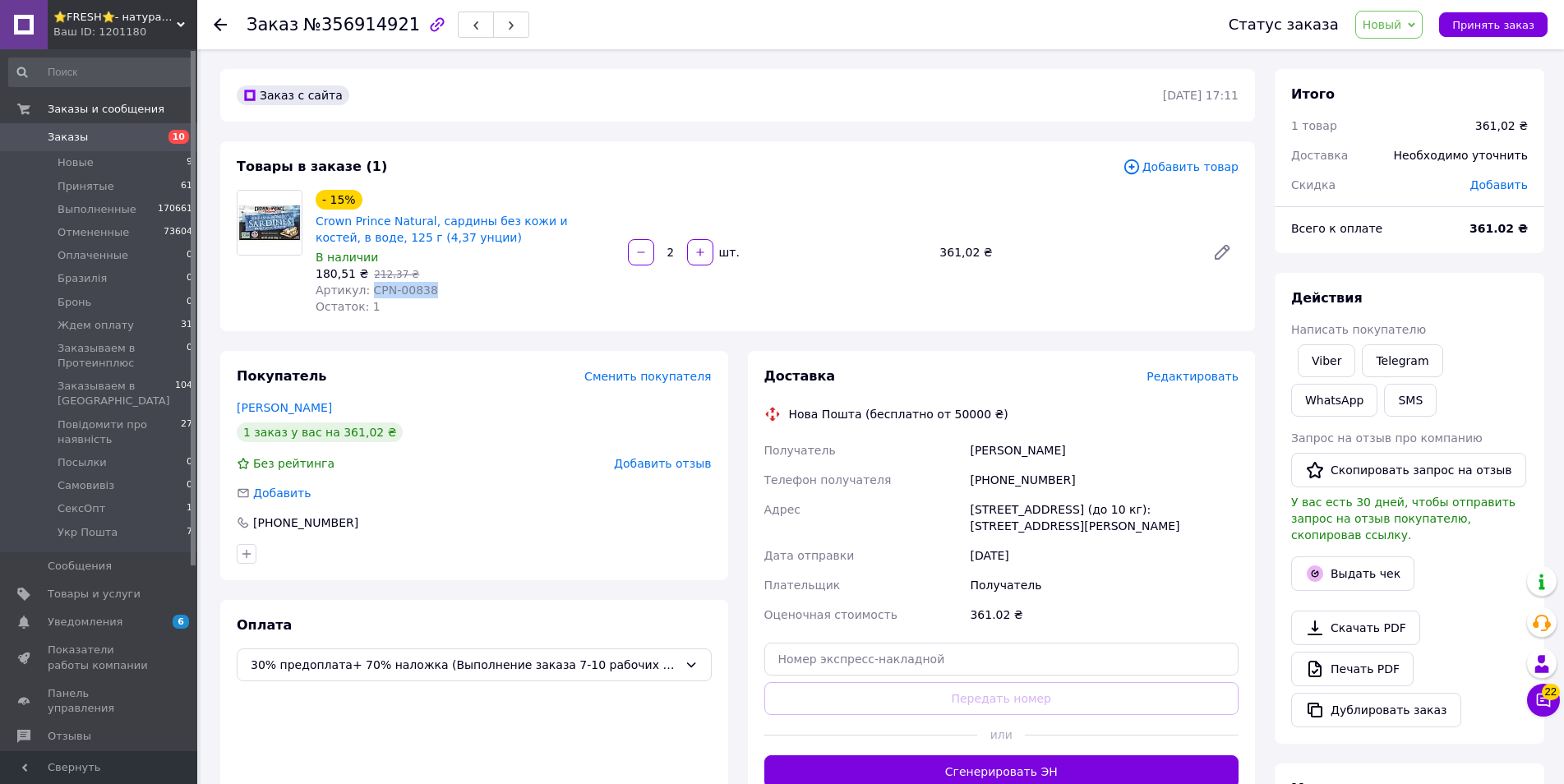
drag, startPoint x: 427, startPoint y: 291, endPoint x: 365, endPoint y: 290, distance: 62.0
click at [365, 290] on div "Артикул: CPN-00838" at bounding box center [465, 290] width 299 height 17
copy span "CPN-00838"
